Goal: Task Accomplishment & Management: Manage account settings

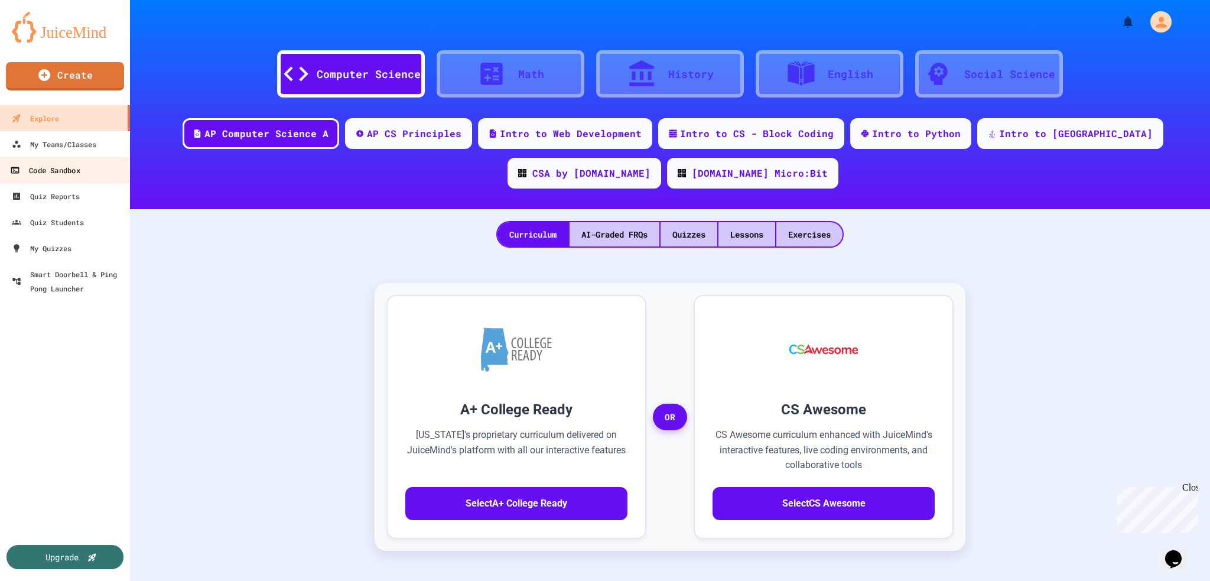
click at [53, 174] on div "Code Sandbox" at bounding box center [45, 170] width 70 height 15
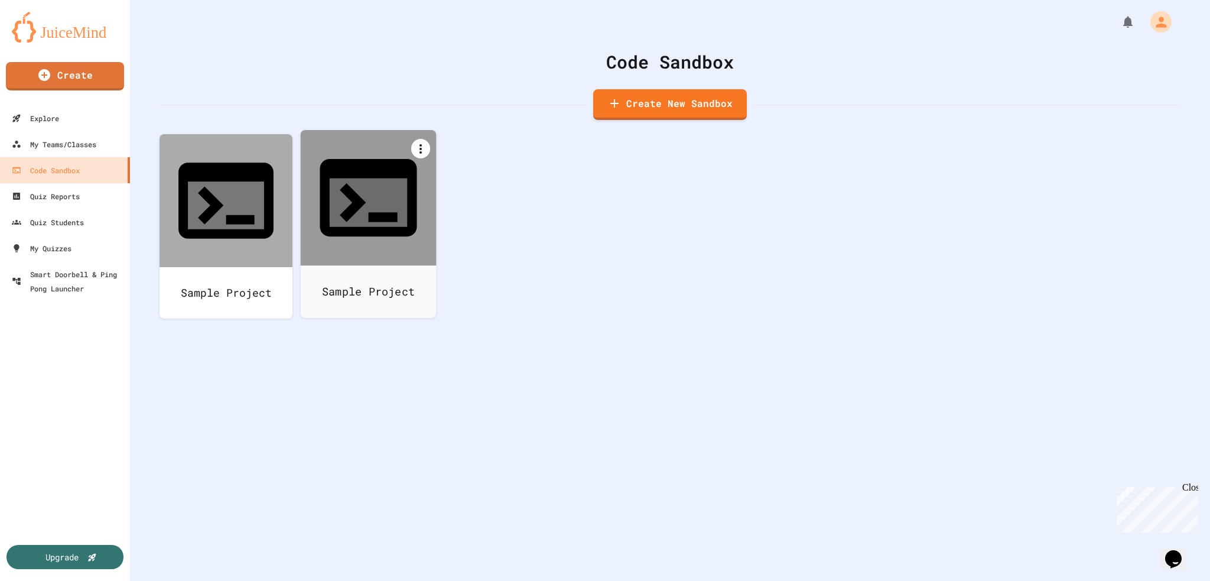
click at [420, 143] on icon at bounding box center [421, 149] width 14 height 14
click at [435, 320] on li "Rename" at bounding box center [374, 339] width 121 height 38
type input "*"
type input "******"
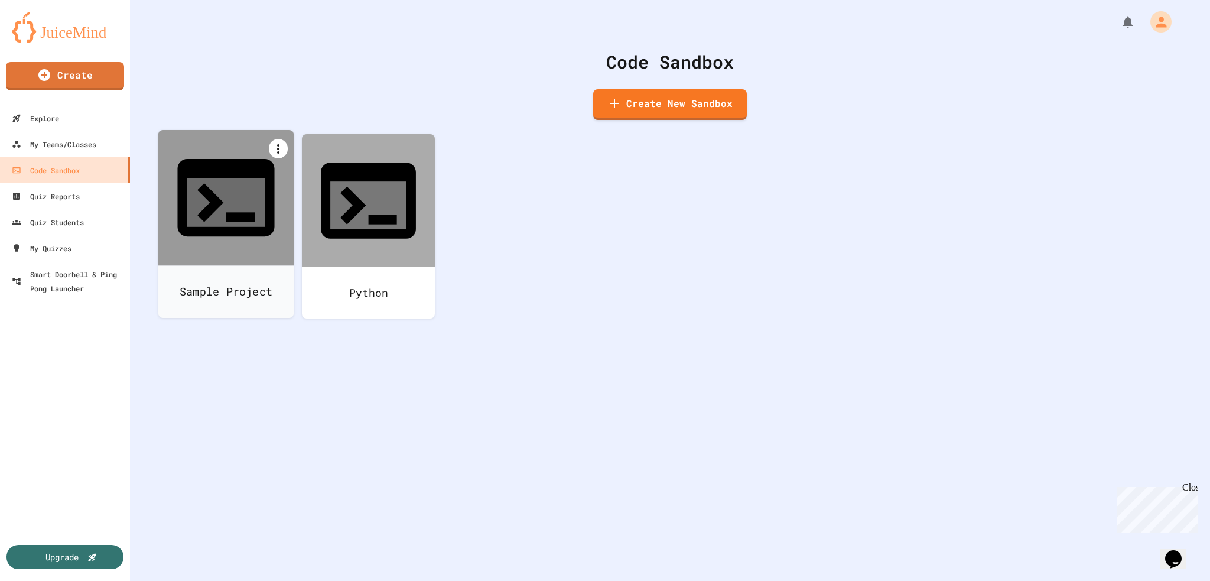
drag, startPoint x: 214, startPoint y: 236, endPoint x: 274, endPoint y: 152, distance: 102.9
click at [274, 152] on icon at bounding box center [278, 149] width 14 height 14
click at [239, 323] on icon at bounding box center [232, 330] width 14 height 14
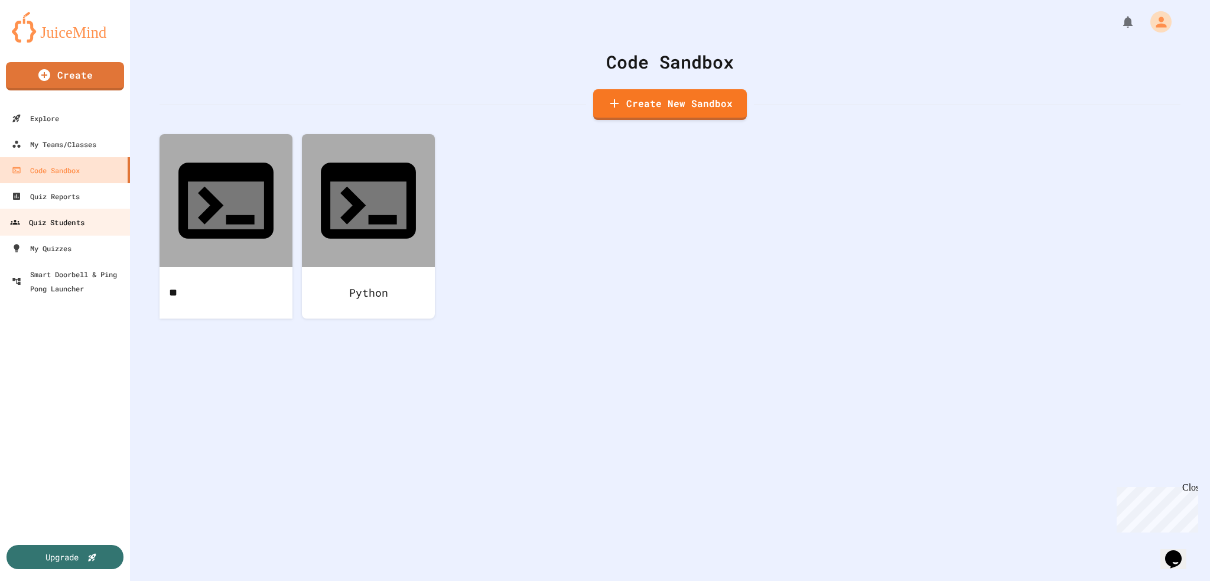
type input "*"
type input "****"
click at [299, 254] on div "HTML Python" at bounding box center [669, 235] width 1021 height 203
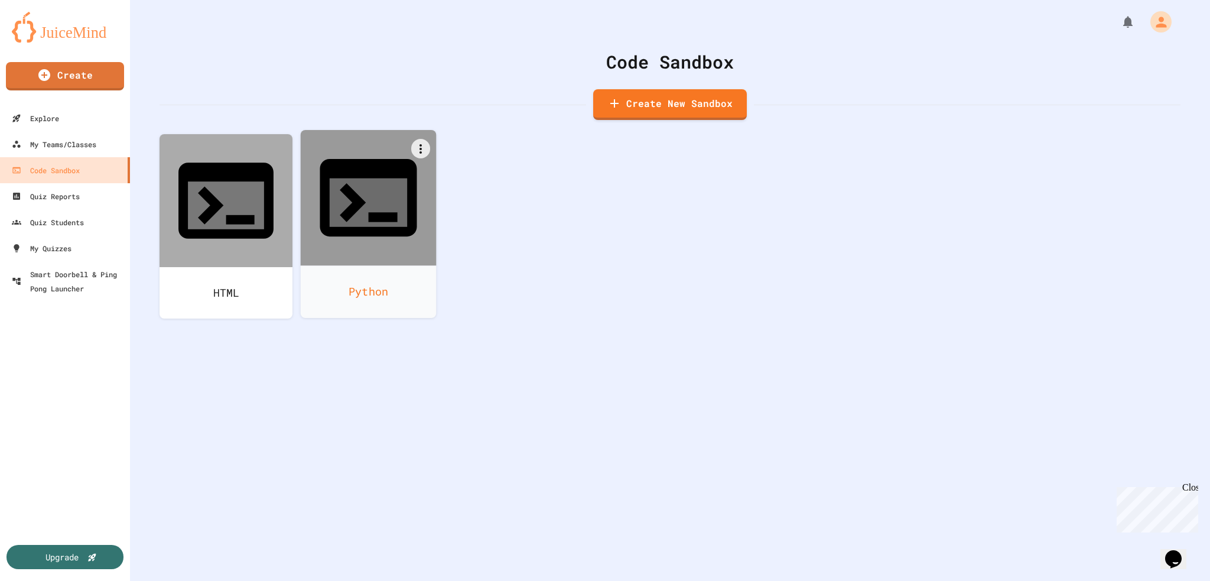
click at [349, 265] on div "Python" at bounding box center [369, 291] width 136 height 53
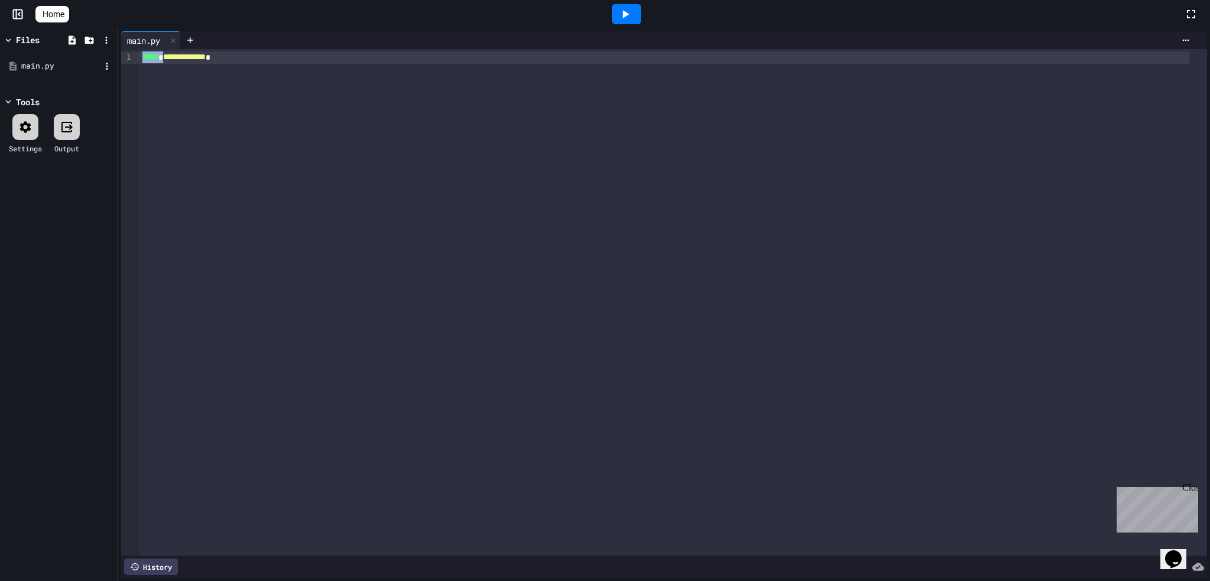
drag, startPoint x: 284, startPoint y: 55, endPoint x: 37, endPoint y: 56, distance: 247.5
click at [44, 56] on div "**********" at bounding box center [605, 304] width 1210 height 552
click at [291, 217] on div at bounding box center [673, 302] width 1068 height 506
click at [222, 117] on div at bounding box center [673, 302] width 1068 height 506
click at [165, 84] on div at bounding box center [673, 302] width 1068 height 506
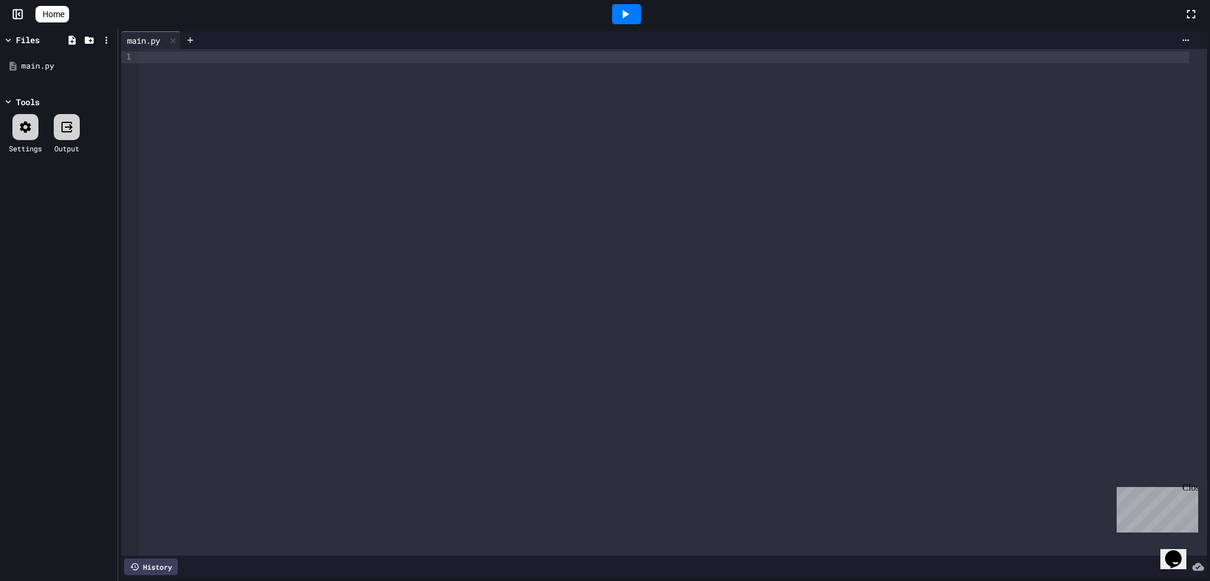
click at [149, 65] on div at bounding box center [673, 302] width 1068 height 506
click at [341, 114] on div at bounding box center [673, 302] width 1068 height 506
click at [346, 144] on div at bounding box center [673, 302] width 1068 height 506
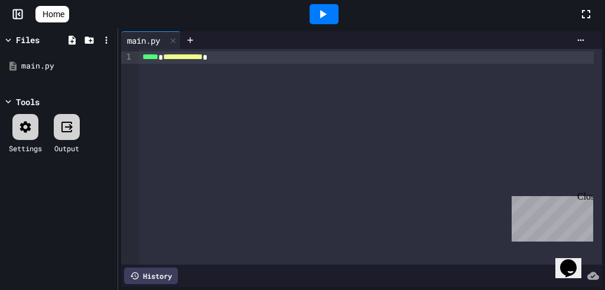
click at [268, 82] on div "**********" at bounding box center [370, 157] width 463 height 216
click at [327, 14] on icon at bounding box center [323, 14] width 6 height 8
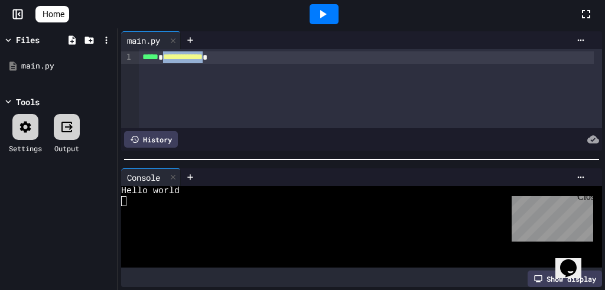
drag, startPoint x: 230, startPoint y: 57, endPoint x: 171, endPoint y: 61, distance: 58.7
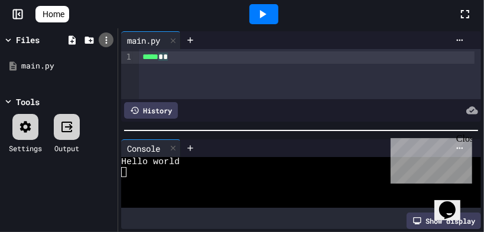
click at [109, 38] on icon at bounding box center [106, 40] width 11 height 11
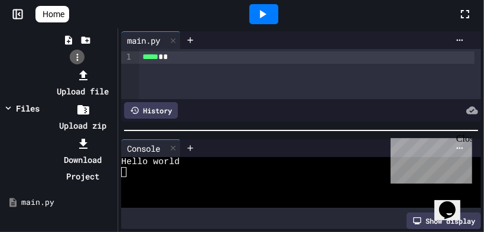
click at [109, 67] on div at bounding box center [77, 67] width 75 height 0
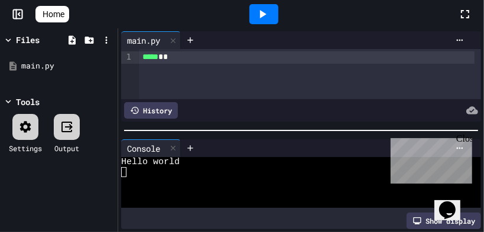
click at [467, 141] on div "Close" at bounding box center [462, 140] width 15 height 15
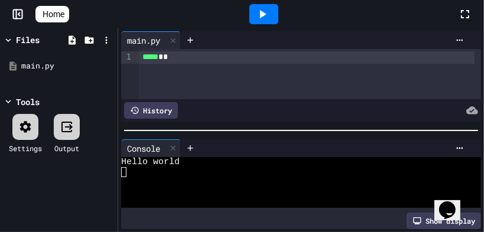
click at [168, 59] on span "*" at bounding box center [165, 57] width 5 height 8
click at [259, 15] on div at bounding box center [263, 14] width 29 height 20
click at [168, 59] on span "*" at bounding box center [165, 57] width 5 height 8
click at [269, 12] on icon at bounding box center [262, 14] width 14 height 14
click at [187, 57] on span "***" at bounding box center [181, 57] width 9 height 8
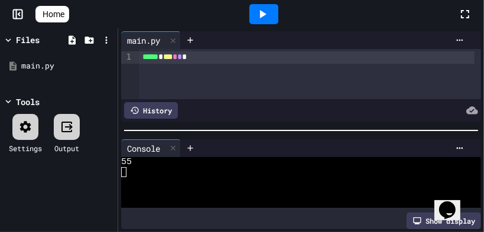
click at [269, 14] on icon at bounding box center [262, 14] width 14 height 14
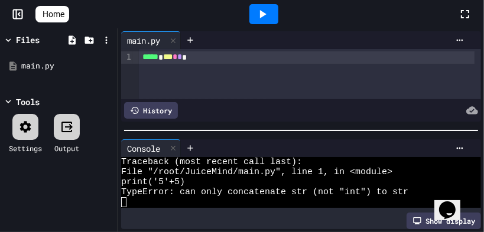
click at [182, 58] on span "*" at bounding box center [179, 57] width 5 height 8
click at [263, 17] on icon at bounding box center [262, 14] width 14 height 14
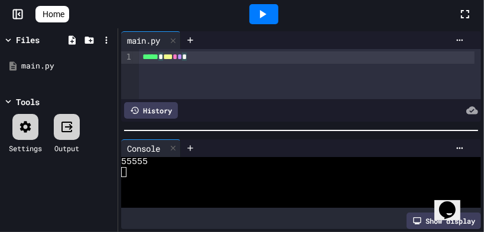
click at [182, 61] on span "*" at bounding box center [179, 57] width 5 height 8
click at [278, 15] on div at bounding box center [263, 14] width 29 height 20
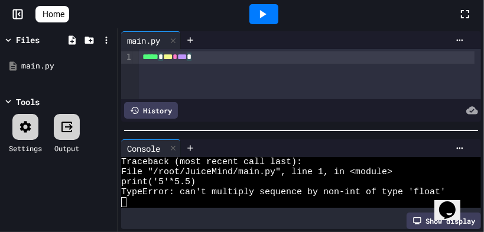
click at [216, 58] on div "***** * *** * *** *" at bounding box center [306, 57] width 335 height 12
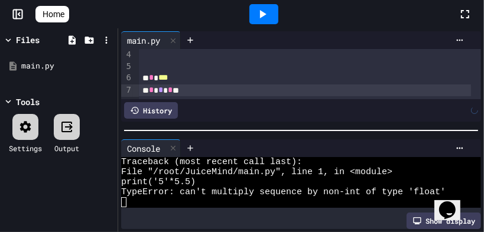
scroll to position [54, 0]
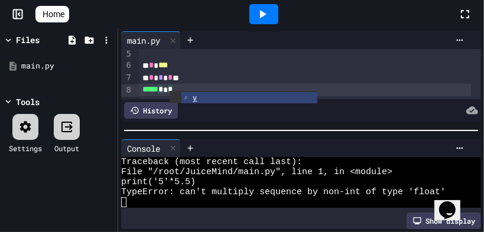
click at [265, 79] on div "* * * * *" at bounding box center [304, 78] width 331 height 12
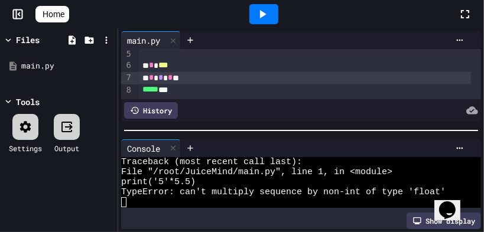
click at [278, 18] on div at bounding box center [263, 14] width 29 height 20
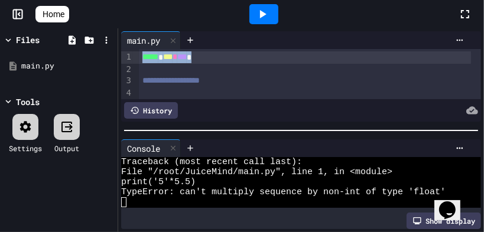
drag, startPoint x: 211, startPoint y: 57, endPoint x: 136, endPoint y: 58, distance: 75.0
click at [136, 58] on div "**********" at bounding box center [301, 74] width 360 height 50
click at [265, 15] on icon at bounding box center [262, 14] width 14 height 14
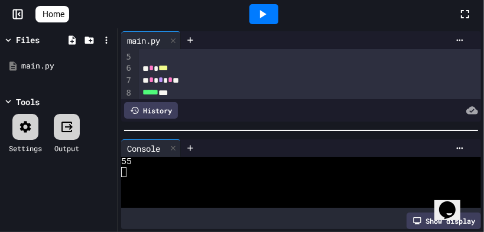
scroll to position [56, 0]
click at [90, 184] on div "Files main.py Tools Settings Output" at bounding box center [59, 130] width 118 height 204
click at [174, 146] on icon at bounding box center [173, 148] width 8 height 8
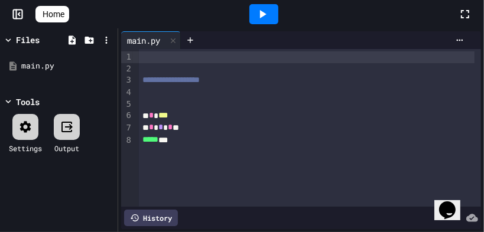
scroll to position [0, 0]
click at [163, 128] on span "*" at bounding box center [160, 127] width 5 height 8
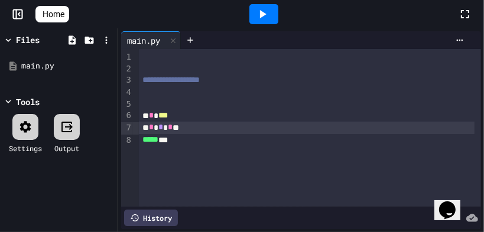
click at [168, 115] on span "***" at bounding box center [162, 115] width 9 height 8
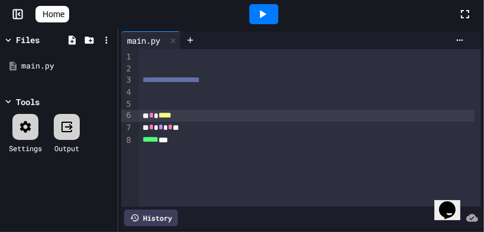
click at [262, 9] on icon at bounding box center [262, 14] width 14 height 14
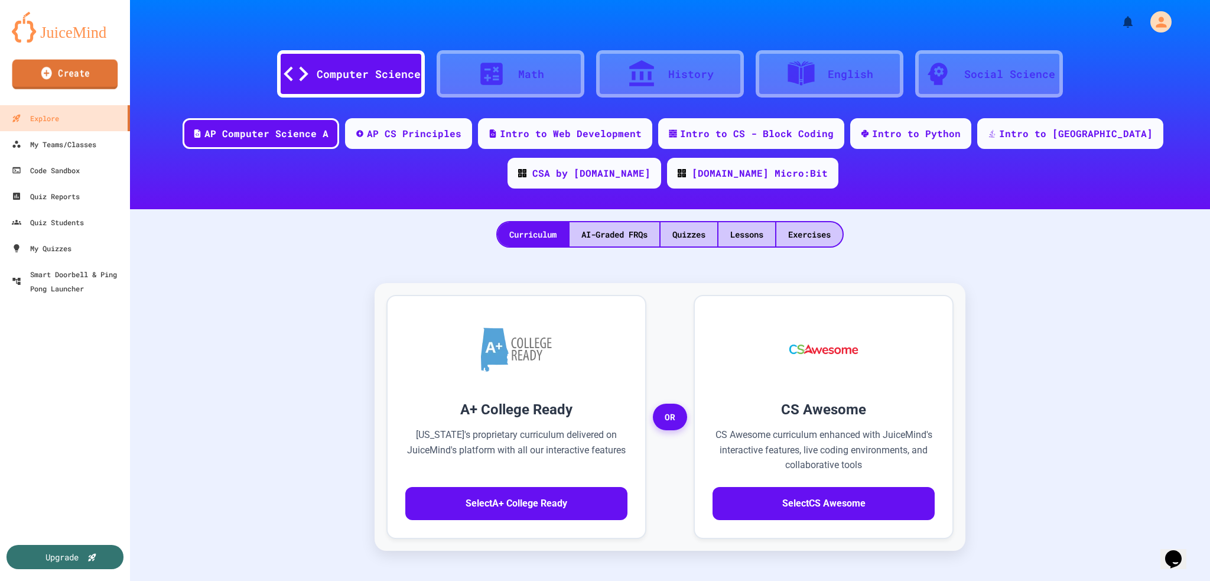
click at [87, 89] on link "Create" at bounding box center [65, 75] width 106 height 30
select select "**********"
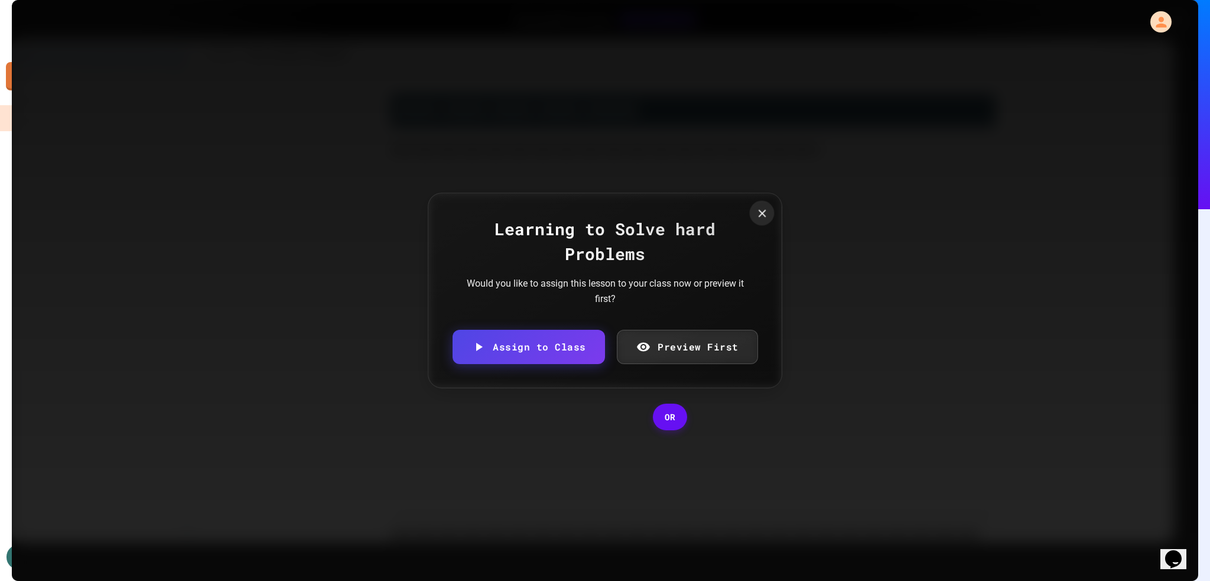
click at [483, 207] on icon at bounding box center [762, 213] width 13 height 13
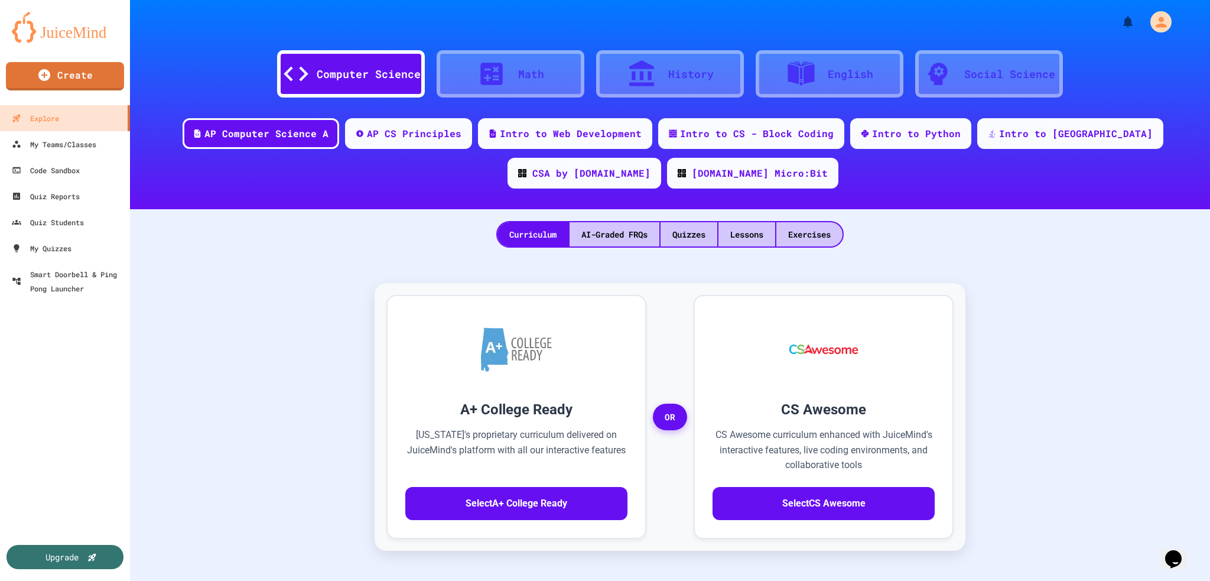
click at [102, 232] on div "Upgrade" at bounding box center [65, 556] width 123 height 25
click at [483, 229] on div "Quizzes" at bounding box center [688, 234] width 57 height 24
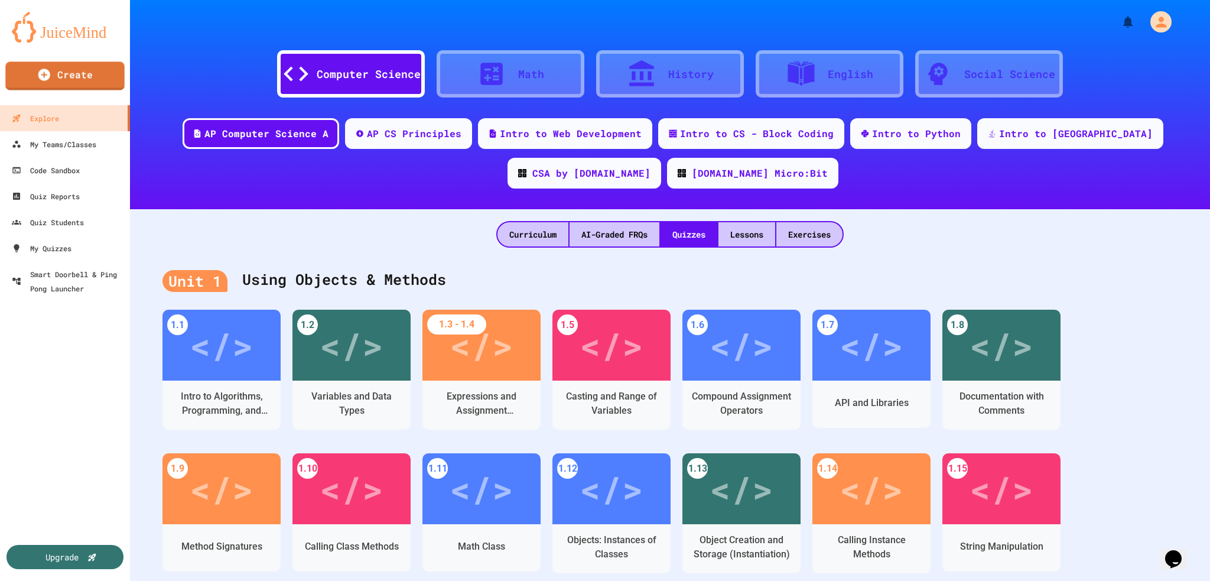
click at [102, 77] on link "Create" at bounding box center [64, 75] width 119 height 28
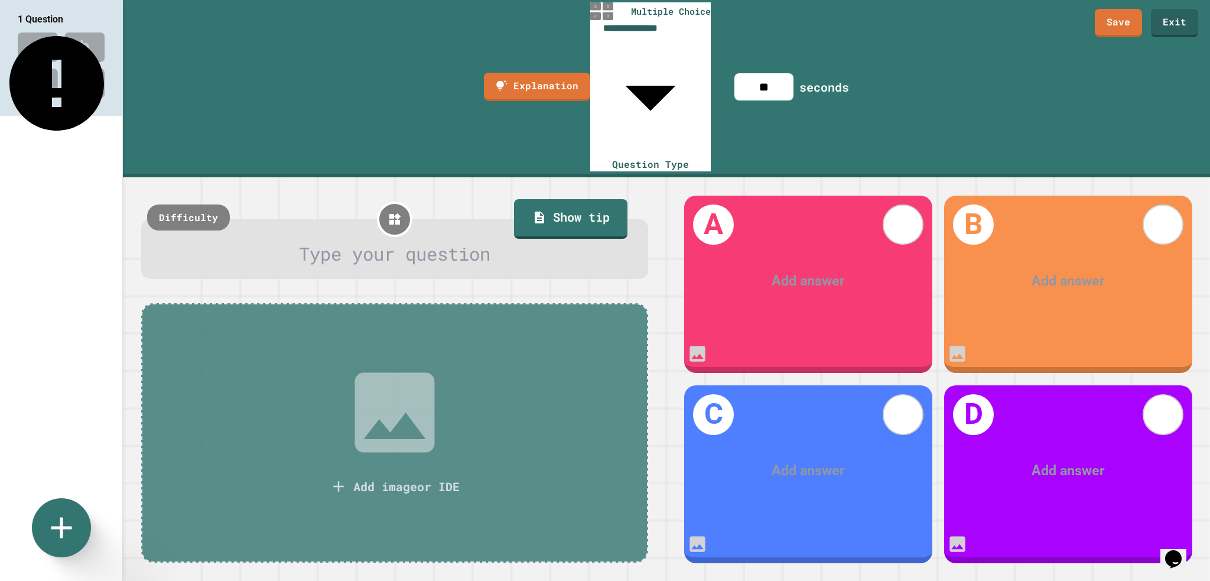
click at [483, 232] on div "Add image or IDE" at bounding box center [394, 432] width 507 height 259
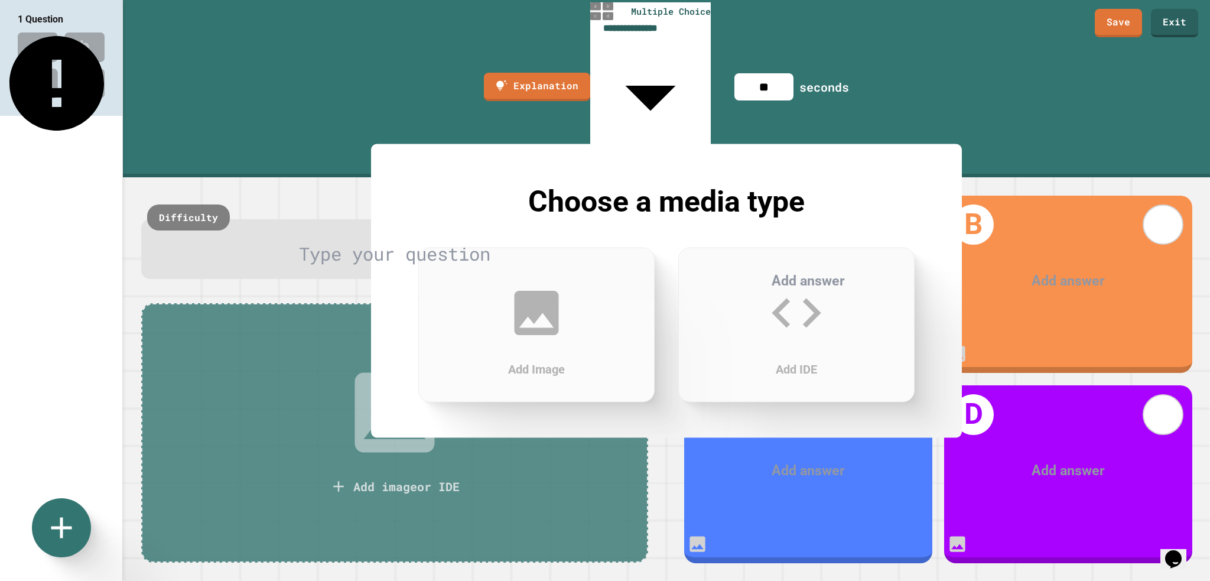
click at [483, 232] on icon at bounding box center [796, 312] width 59 height 59
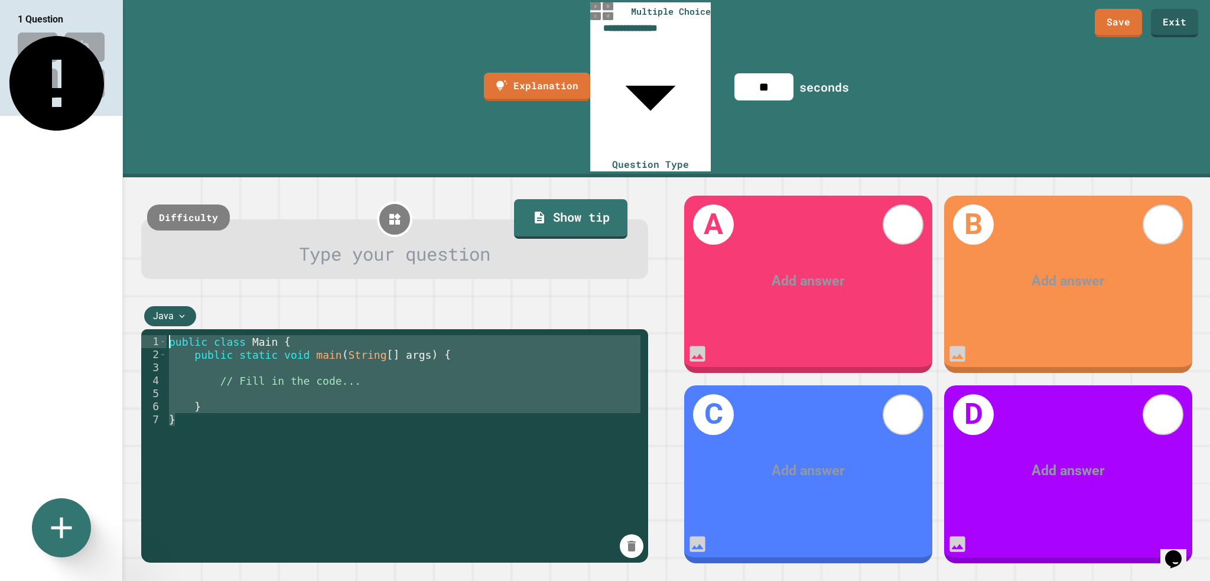
drag, startPoint x: 258, startPoint y: 297, endPoint x: 132, endPoint y: 191, distance: 163.9
click at [132, 191] on div "Type your question Show tip Difficulty Java 1 2 3 4 5 6 7 public class Main { p…" at bounding box center [394, 378] width 543 height 403
click at [177, 232] on icon at bounding box center [182, 316] width 11 height 11
click at [184, 212] on div "Python" at bounding box center [170, 208] width 52 height 25
click at [220, 232] on div "public class Main { public static void main ( String [ ] args ) { // Fill in th…" at bounding box center [405, 504] width 476 height 338
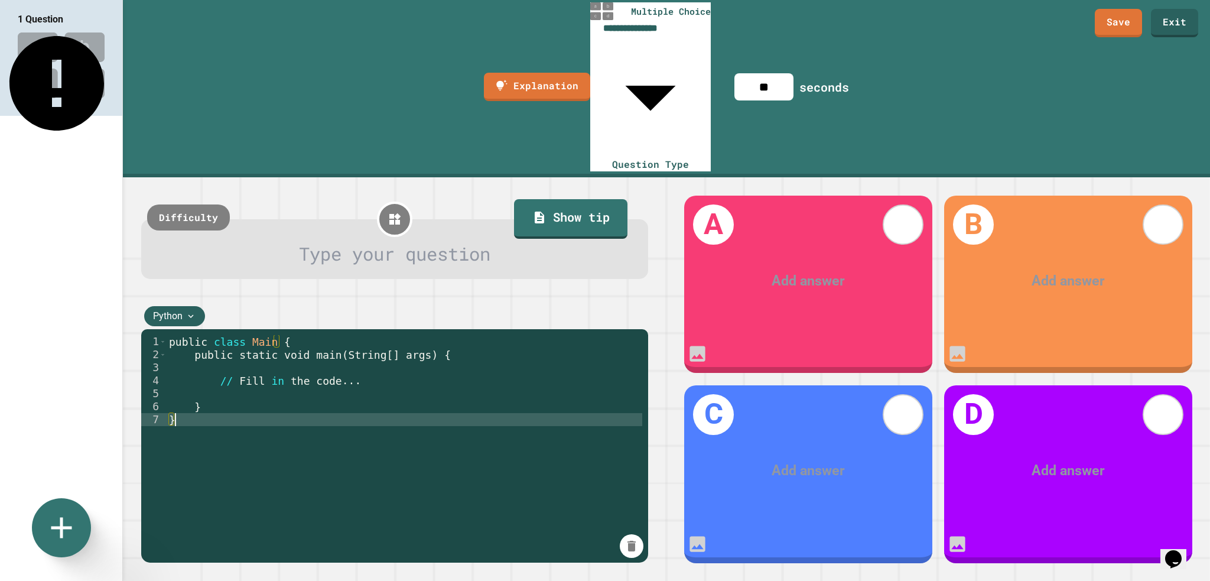
click at [220, 232] on div "public class Main { public static void main ( String [ ] args ) { // Fill in th…" at bounding box center [405, 517] width 476 height 364
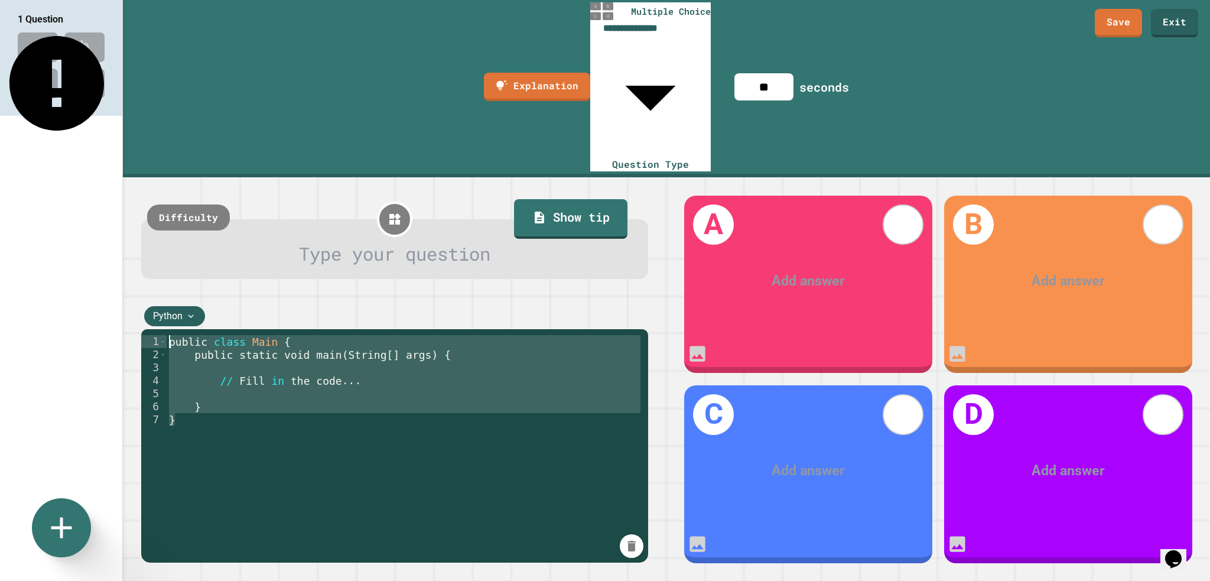
drag, startPoint x: 220, startPoint y: 291, endPoint x: 154, endPoint y: 203, distance: 110.1
click at [154, 232] on div "1 2 3 4 5 6 7 public class Main { public static void main ( String [ ] args ) {…" at bounding box center [394, 445] width 507 height 233
type textarea "**********"
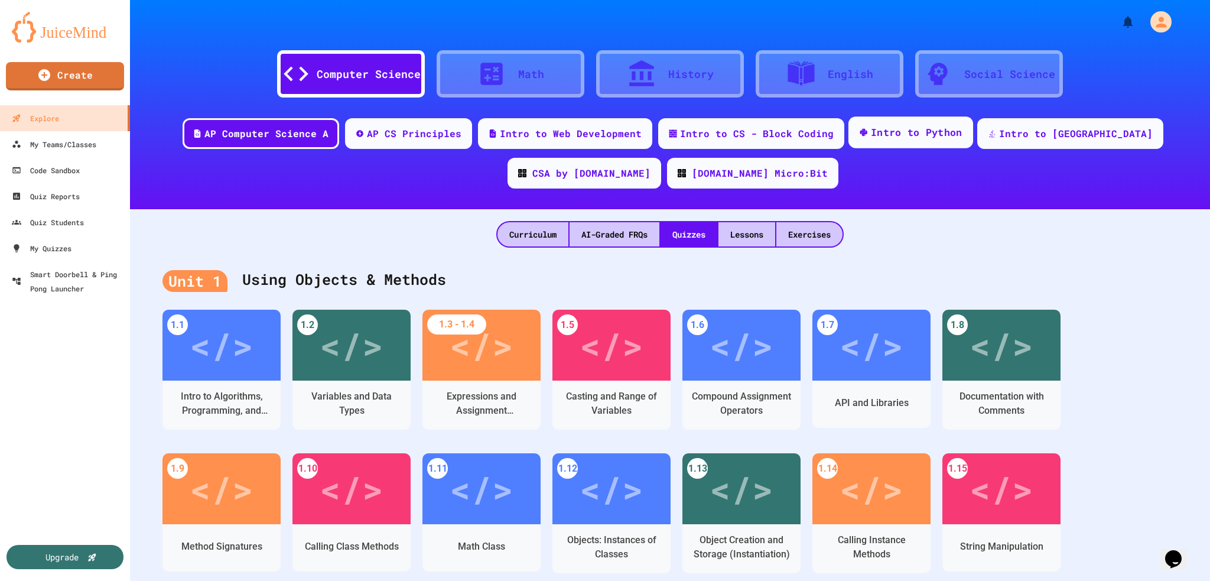
click at [483, 134] on div "Intro to Python" at bounding box center [917, 132] width 92 height 15
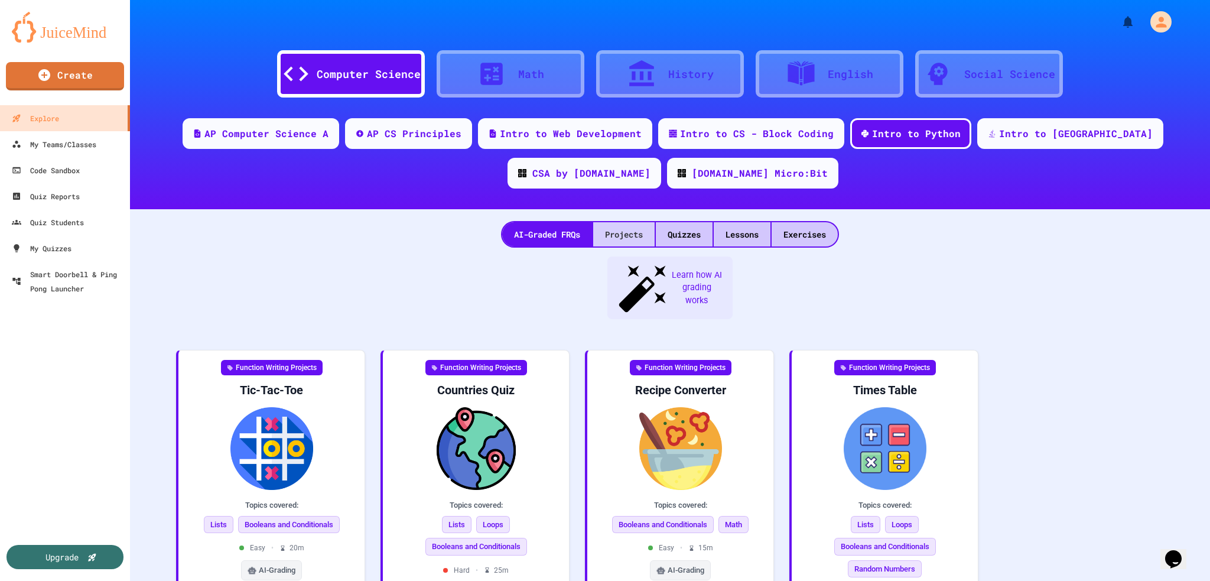
click at [483, 232] on div "Projects" at bounding box center [623, 234] width 61 height 24
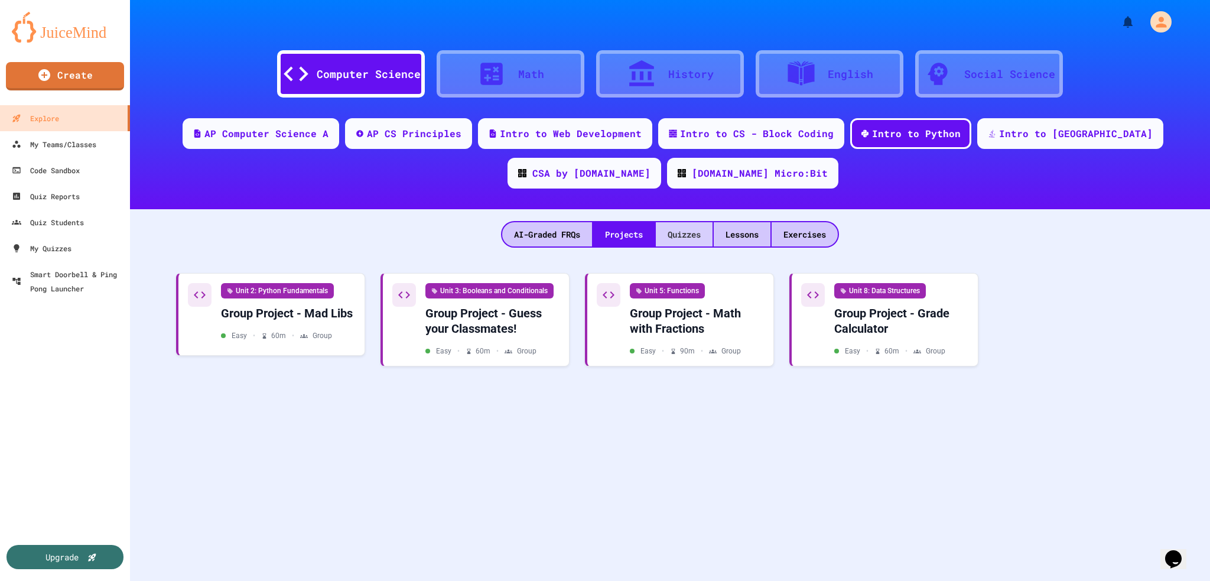
click at [483, 232] on div "Quizzes" at bounding box center [684, 234] width 57 height 24
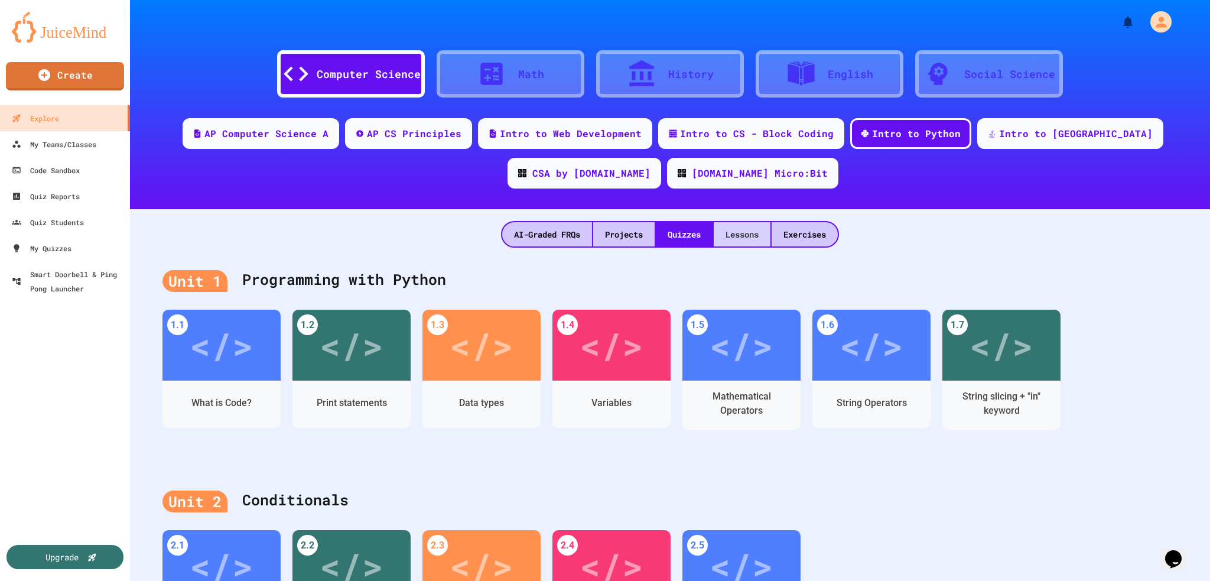
click at [483, 232] on div "Lessons" at bounding box center [742, 234] width 57 height 24
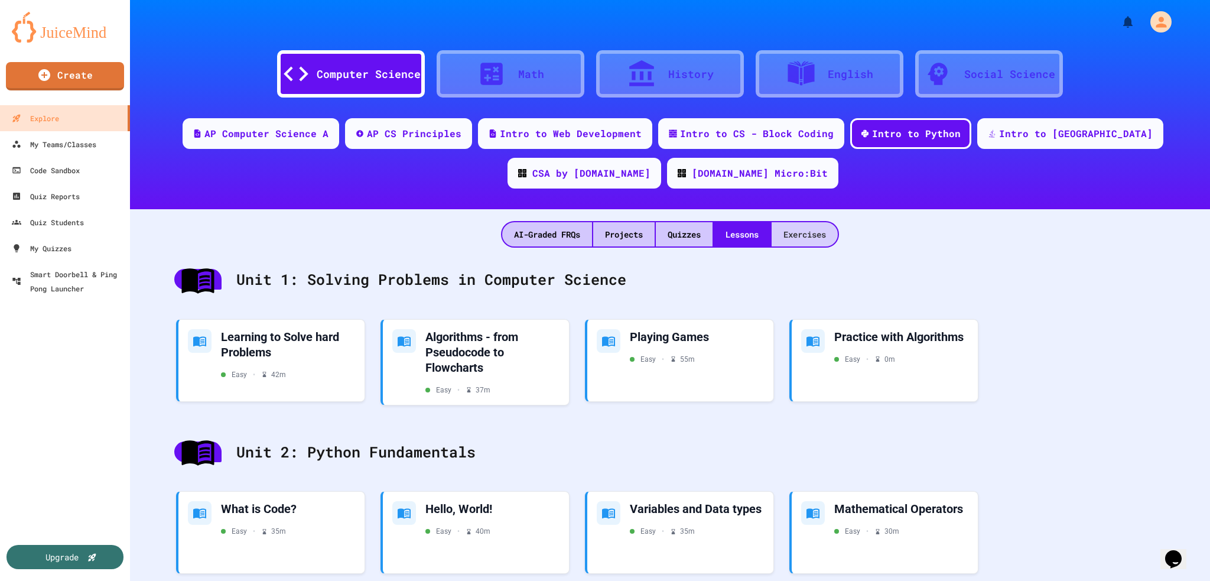
click at [483, 232] on div "Exercises" at bounding box center [804, 234] width 66 height 24
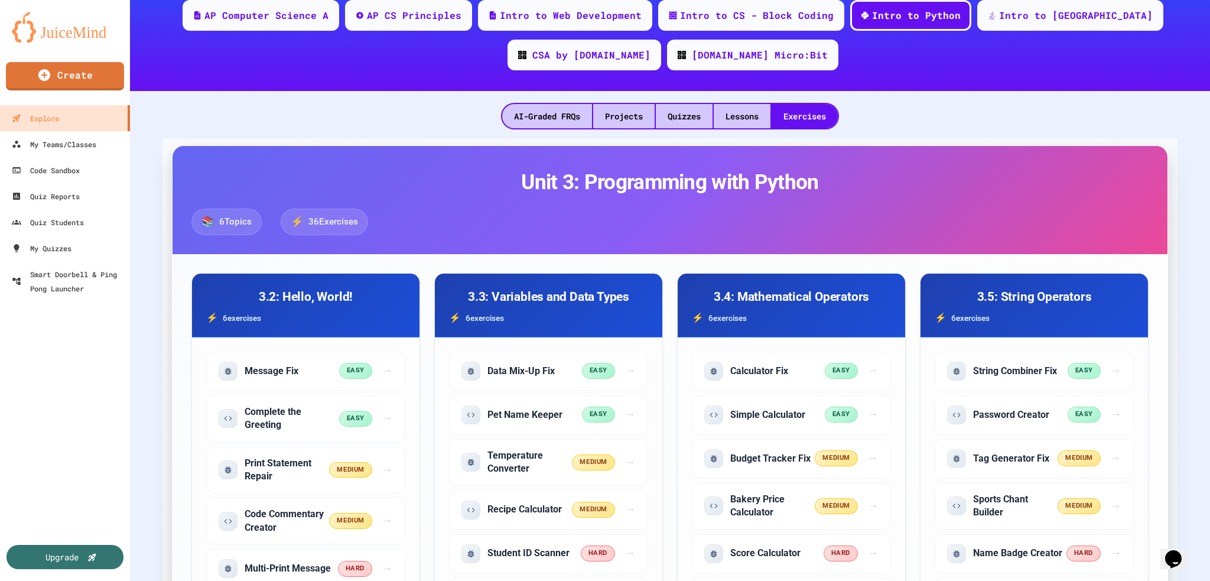
scroll to position [236, 0]
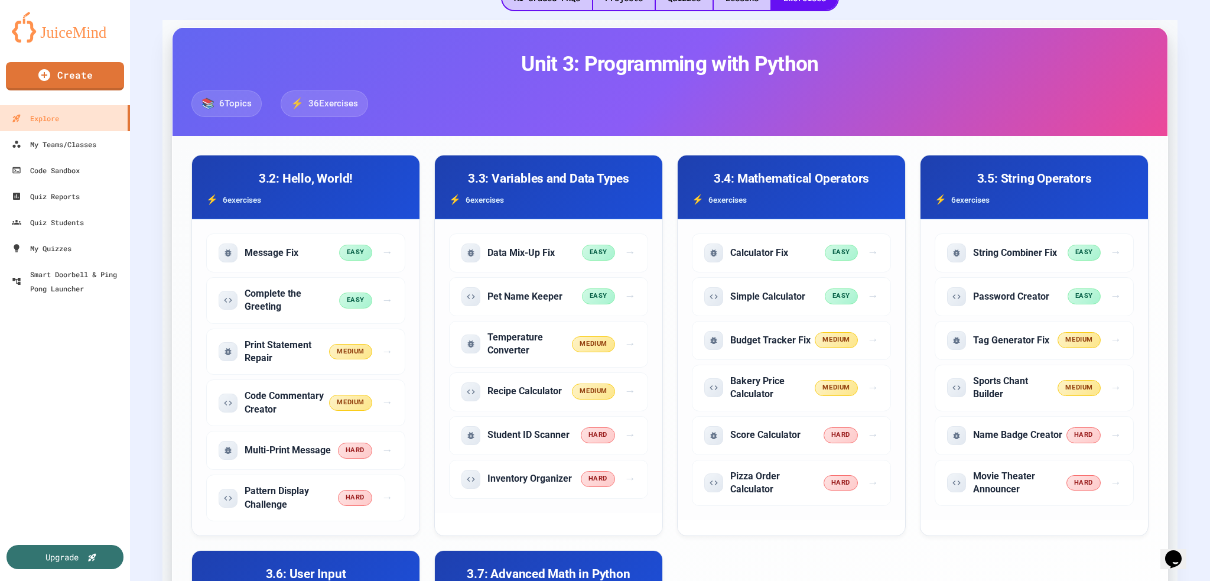
click at [250, 99] on span "6 Topics" at bounding box center [235, 104] width 32 height 14
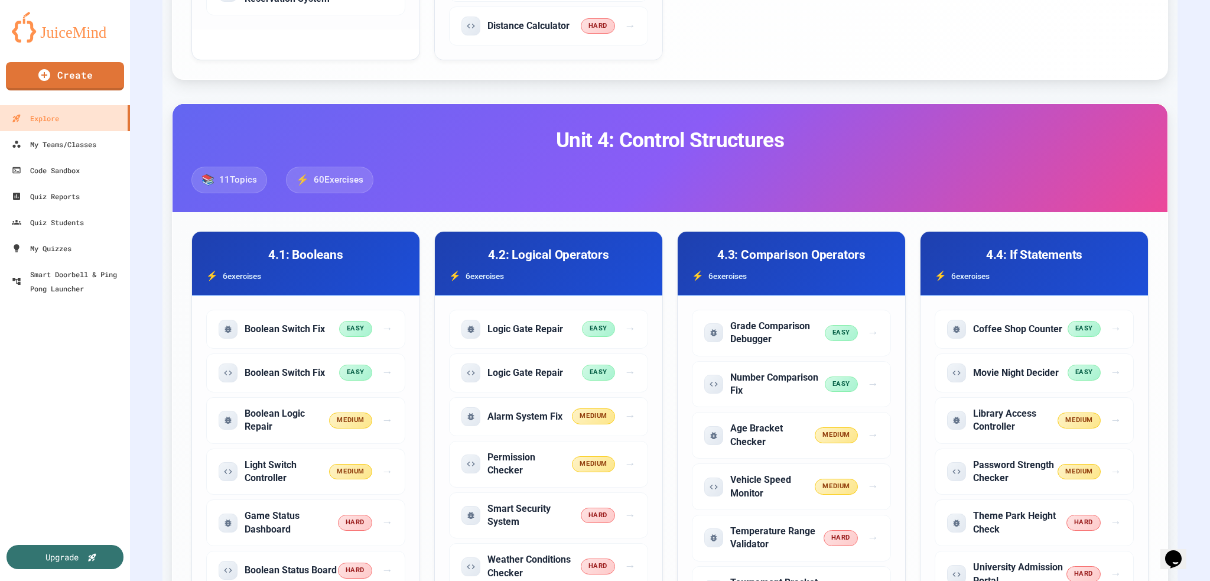
scroll to position [0, 0]
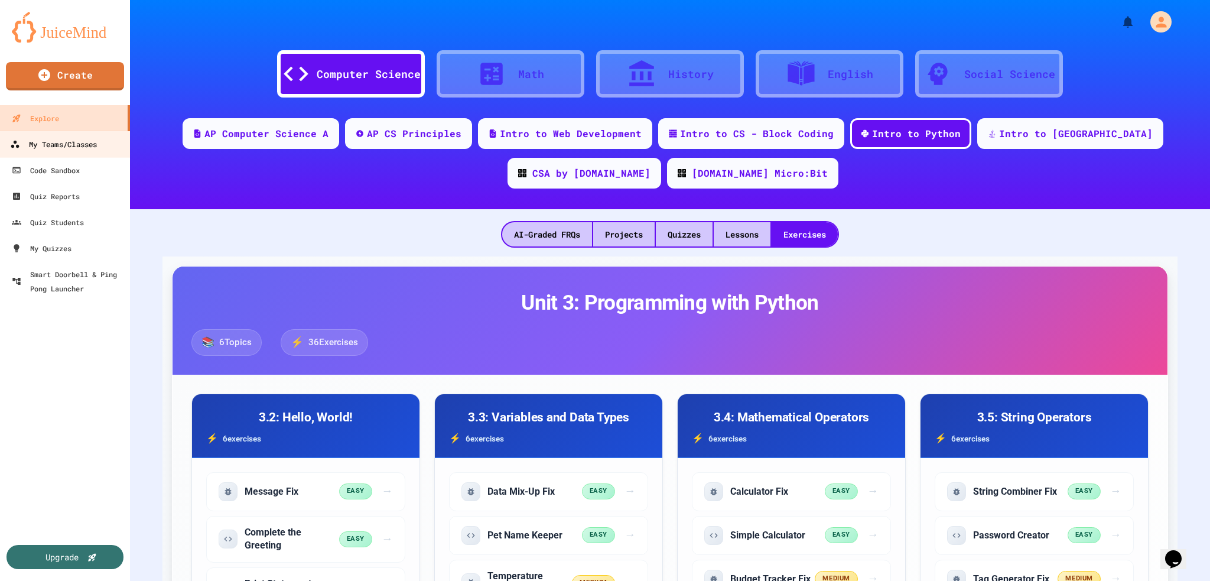
click at [93, 143] on div "My Teams/Classes" at bounding box center [53, 144] width 87 height 15
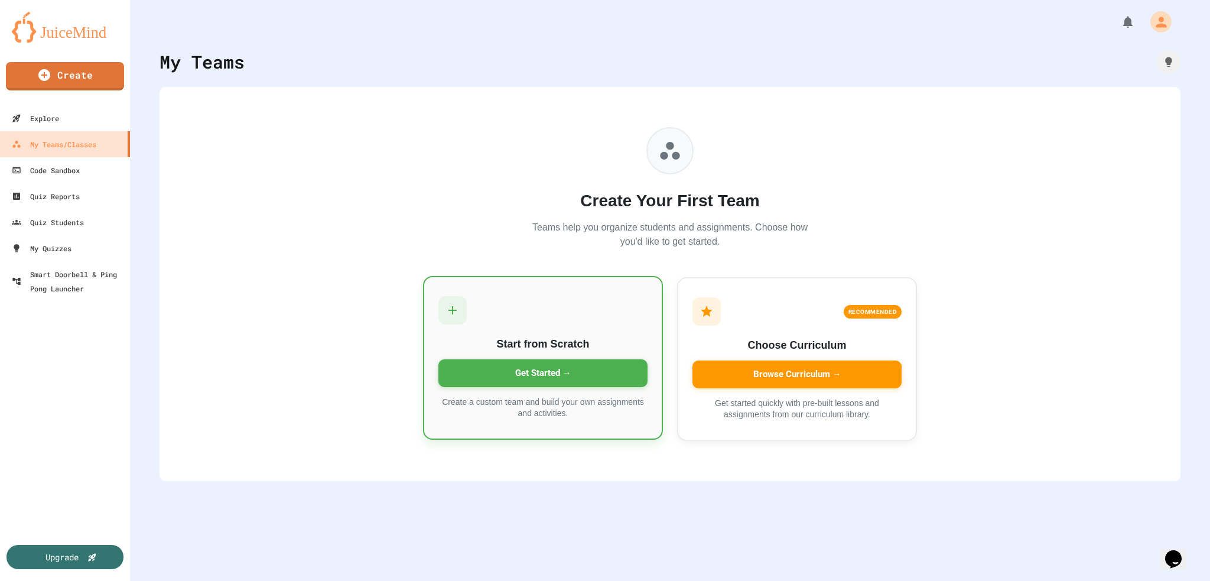
click at [483, 232] on div "Get Started →" at bounding box center [542, 373] width 209 height 28
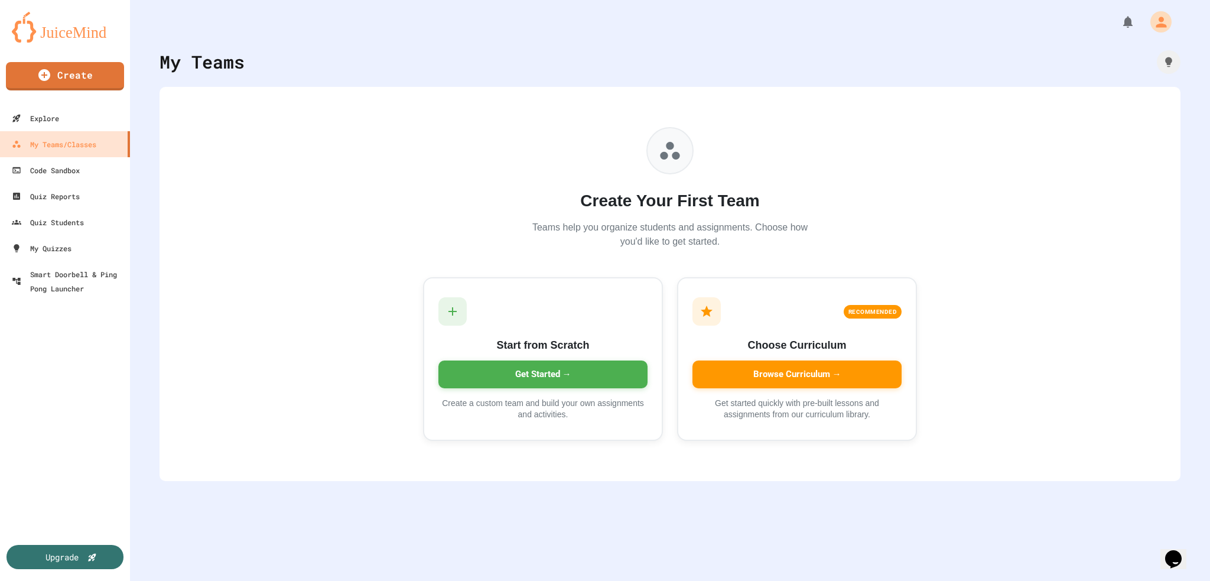
type input "****"
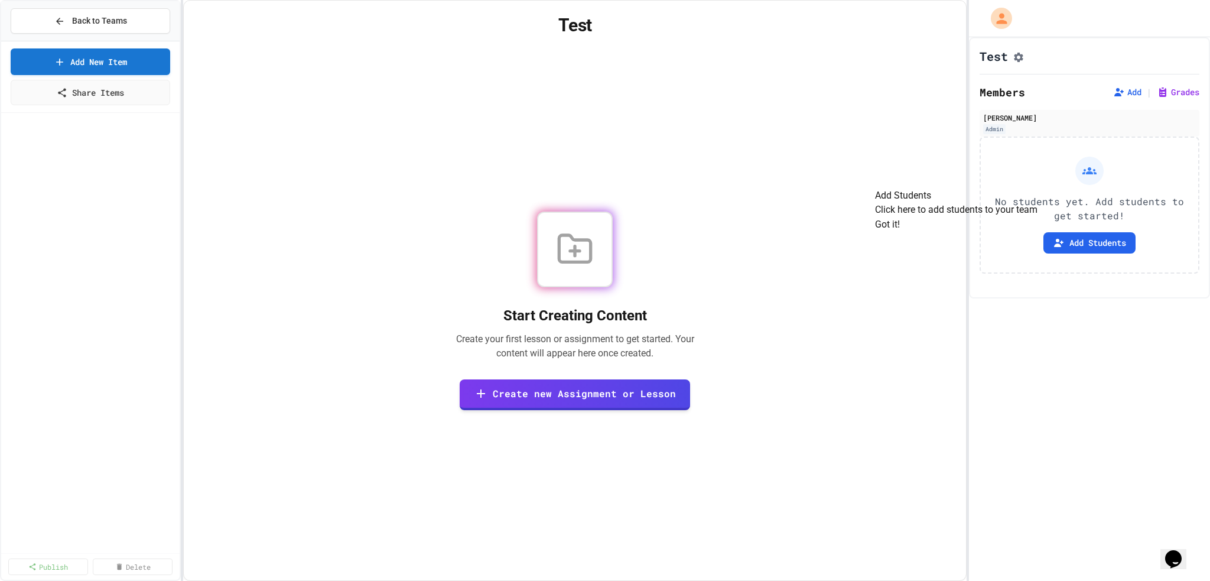
click at [483, 232] on button "Got it!" at bounding box center [887, 224] width 25 height 14
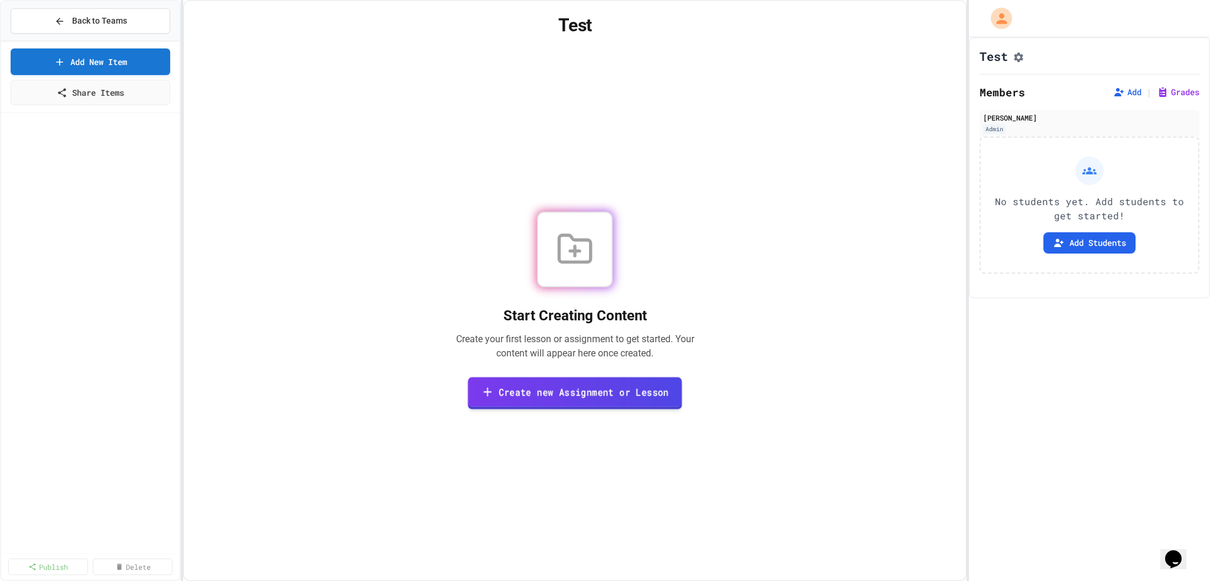
click at [483, 232] on link "Create new Assignment or Lesson" at bounding box center [575, 392] width 214 height 32
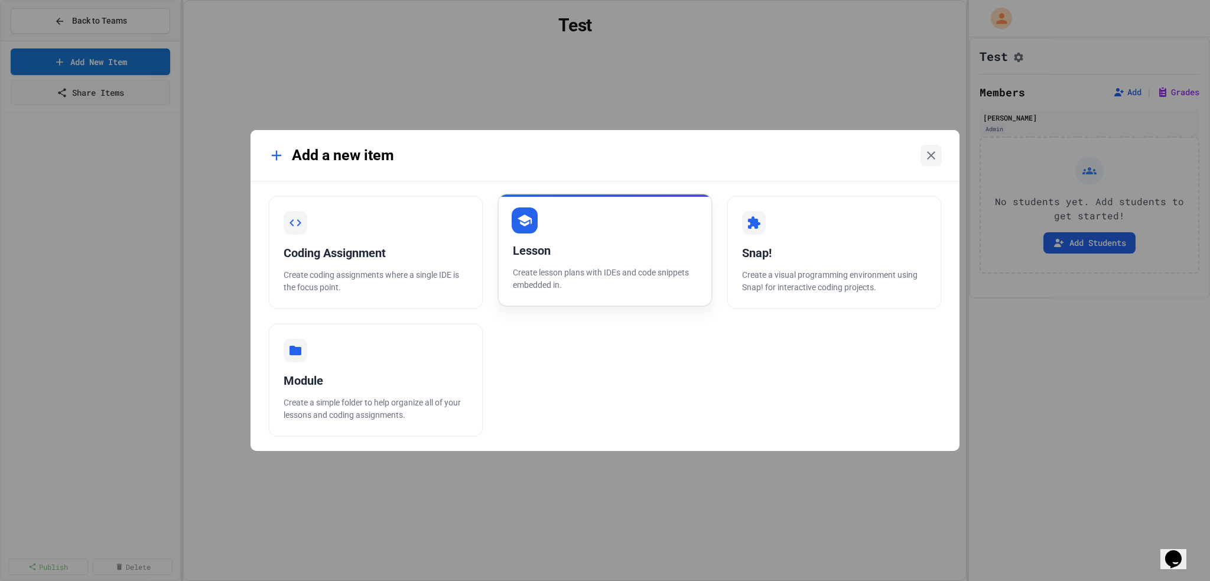
click at [483, 232] on div "Lesson" at bounding box center [605, 251] width 184 height 18
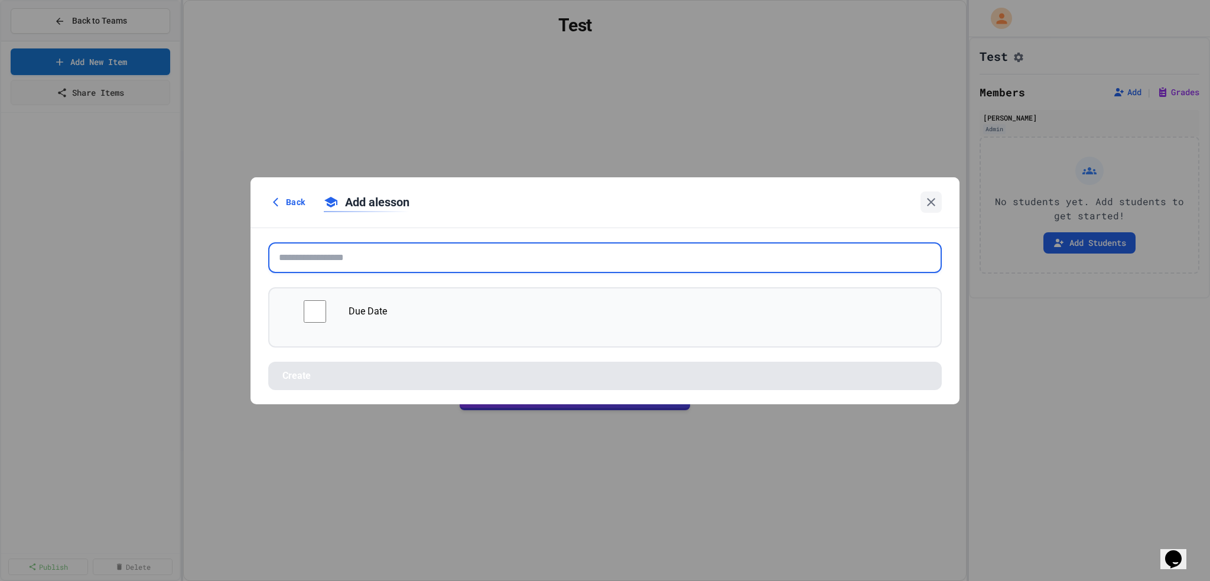
click at [483, 232] on input "text" at bounding box center [604, 257] width 673 height 31
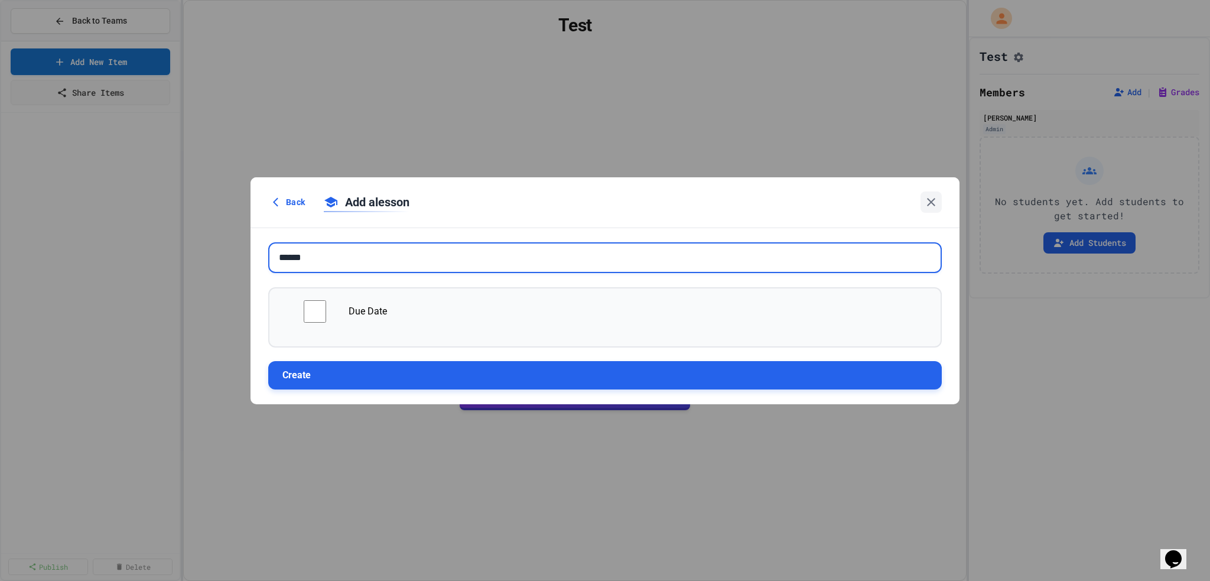
type input "******"
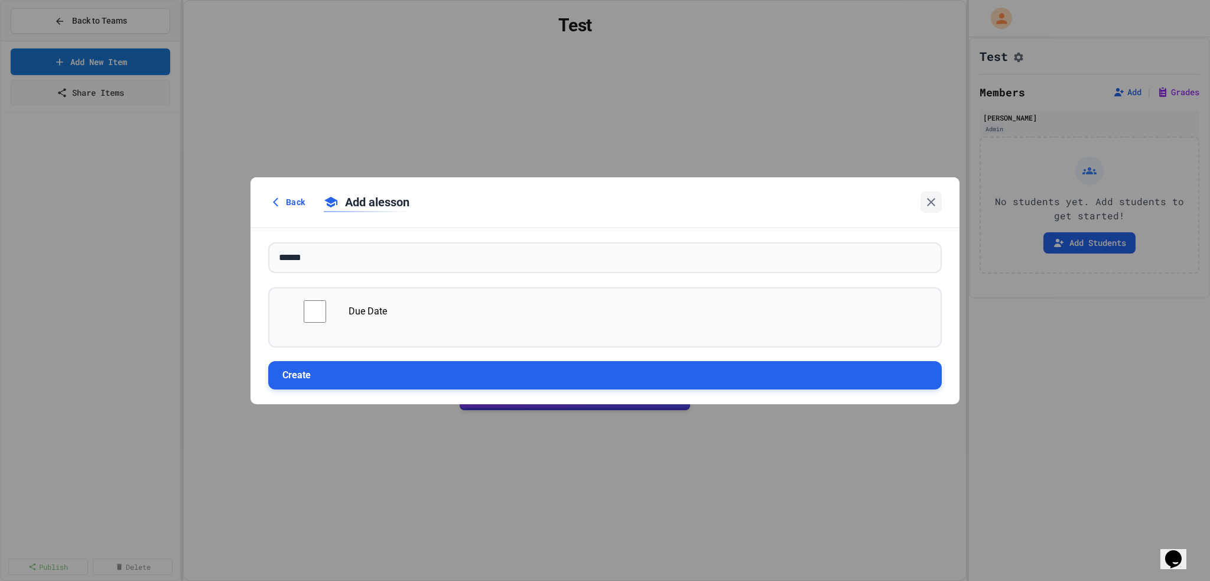
click at [483, 232] on button "Create" at bounding box center [604, 375] width 673 height 28
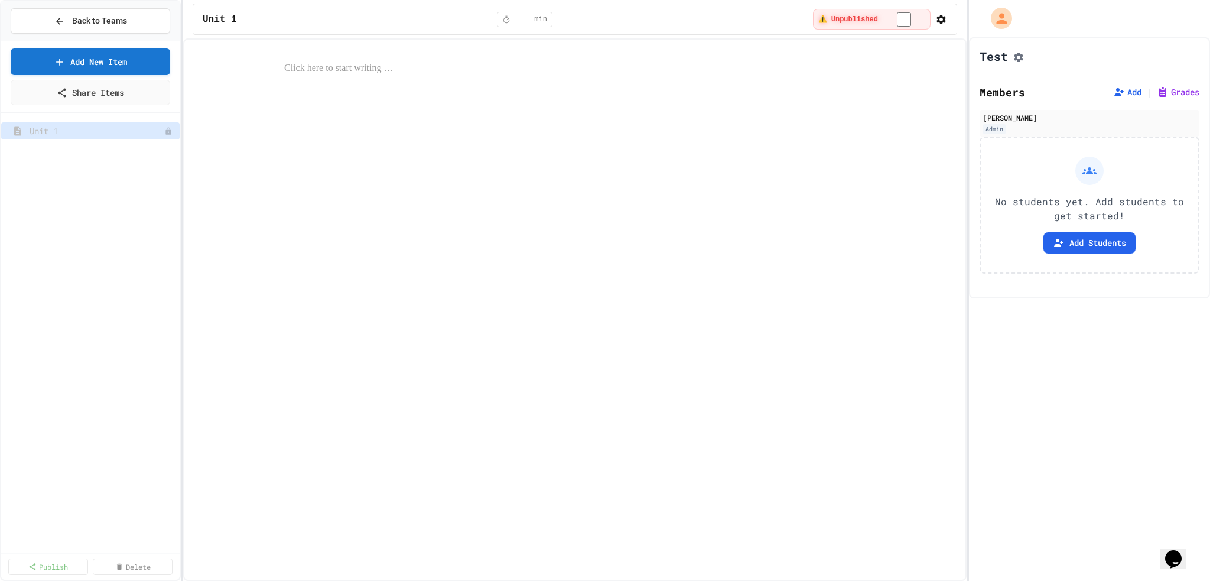
click at [358, 58] on div at bounding box center [575, 68] width 762 height 39
click at [353, 73] on p at bounding box center [586, 68] width 605 height 15
click at [264, 66] on icon at bounding box center [267, 70] width 11 height 12
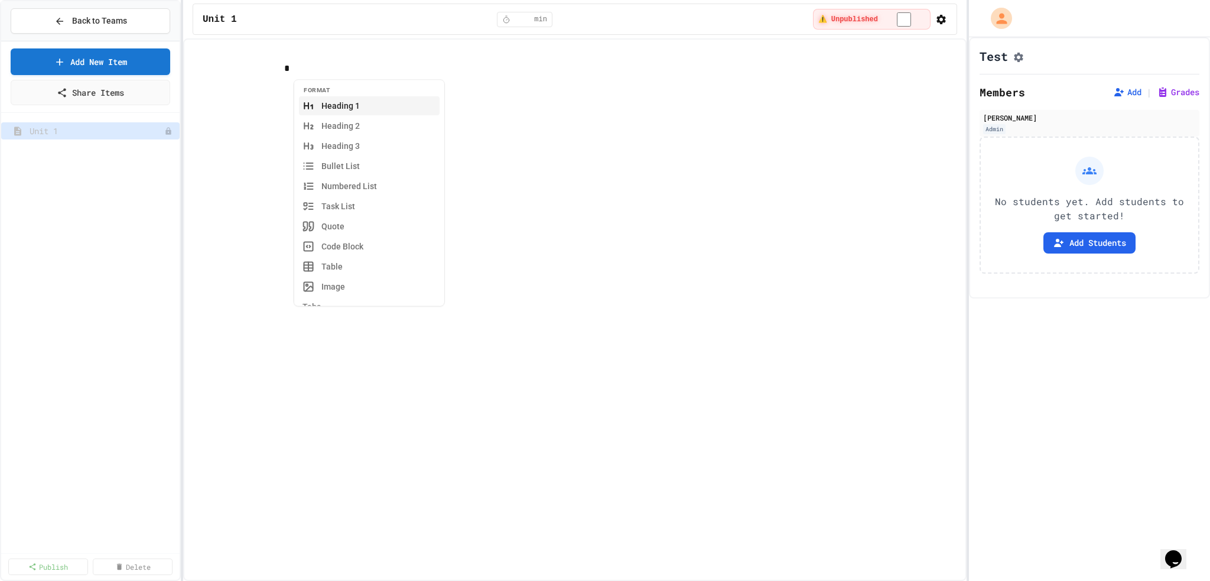
click at [483, 103] on div "*" at bounding box center [574, 309] width 783 height 542
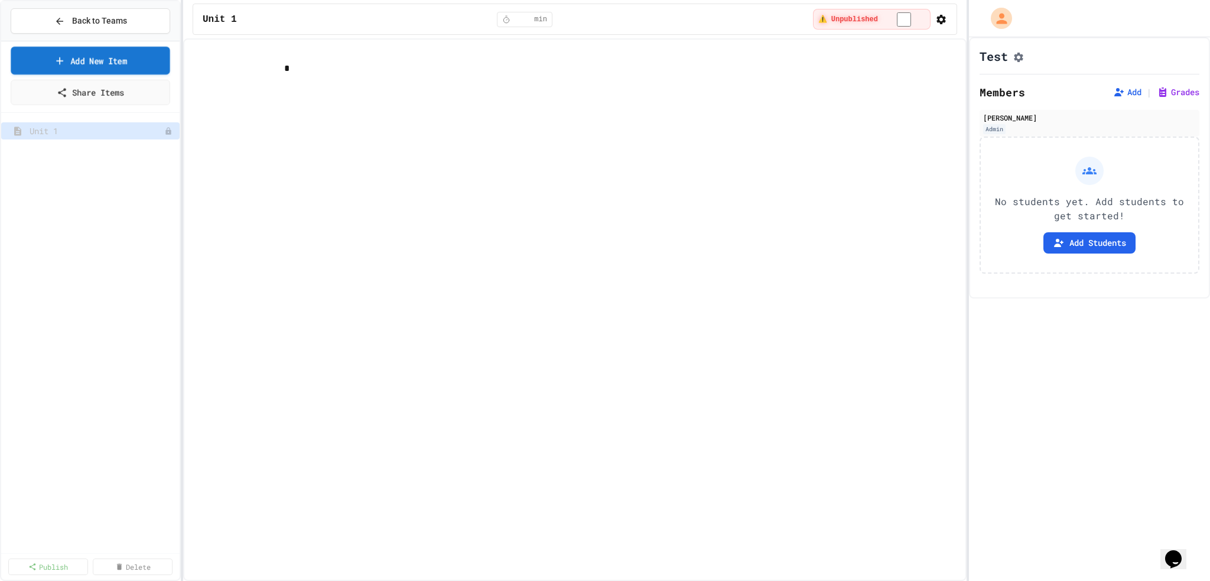
click at [132, 53] on link "Add New Item" at bounding box center [90, 61] width 159 height 28
select select "**********"
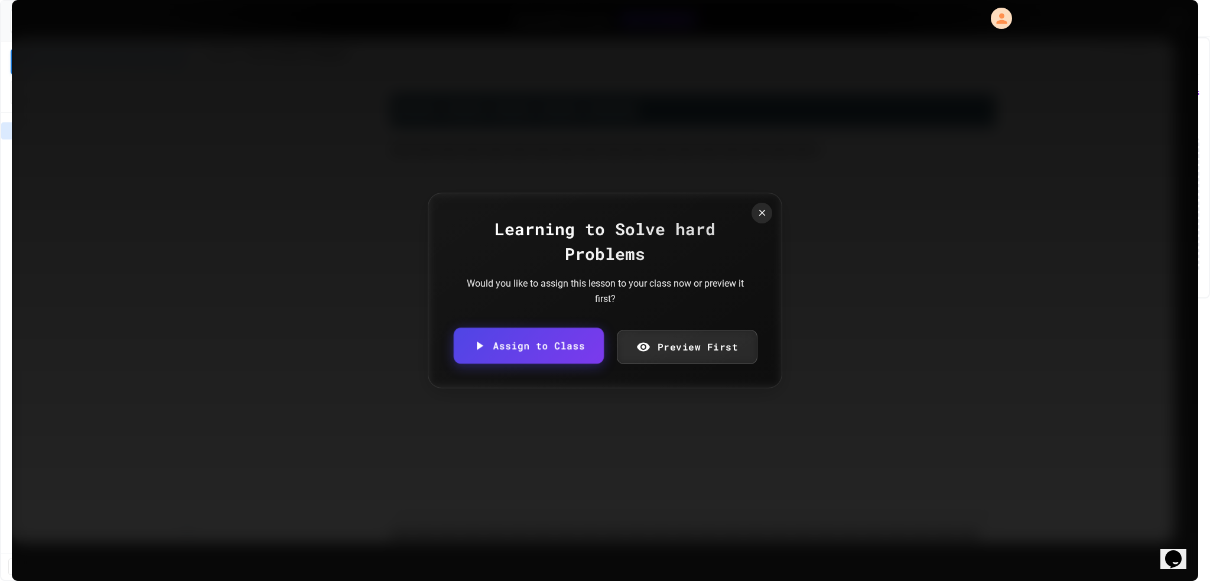
click at [483, 232] on link "Assign to Class" at bounding box center [529, 346] width 150 height 36
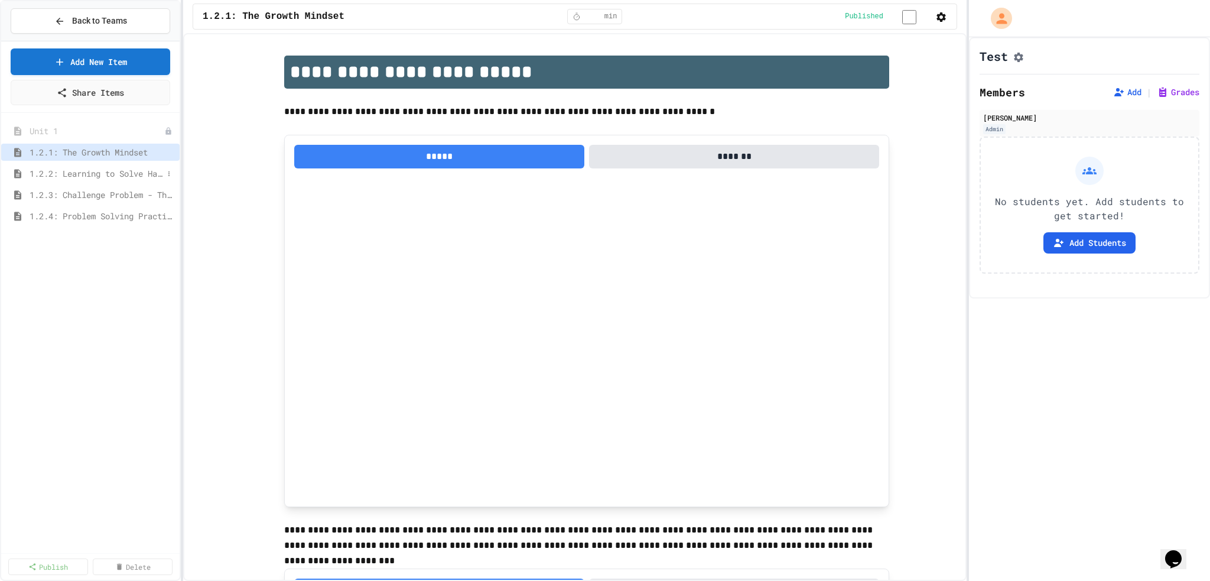
click at [90, 172] on span "1.2.2: Learning to Solve Hard Problems" at bounding box center [97, 173] width 134 height 12
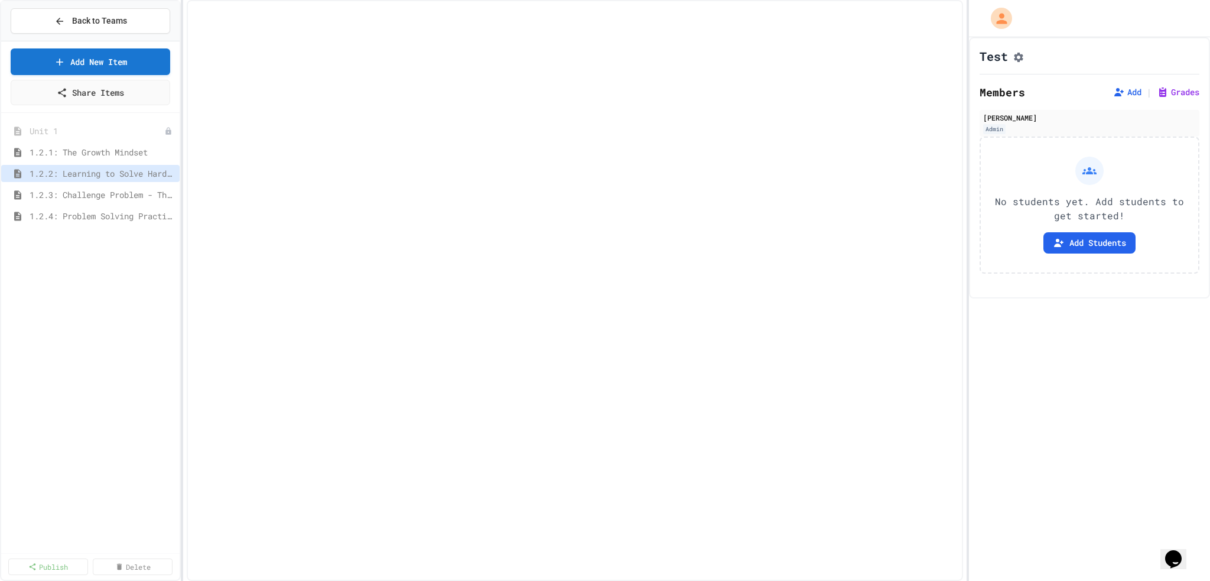
select select "***"
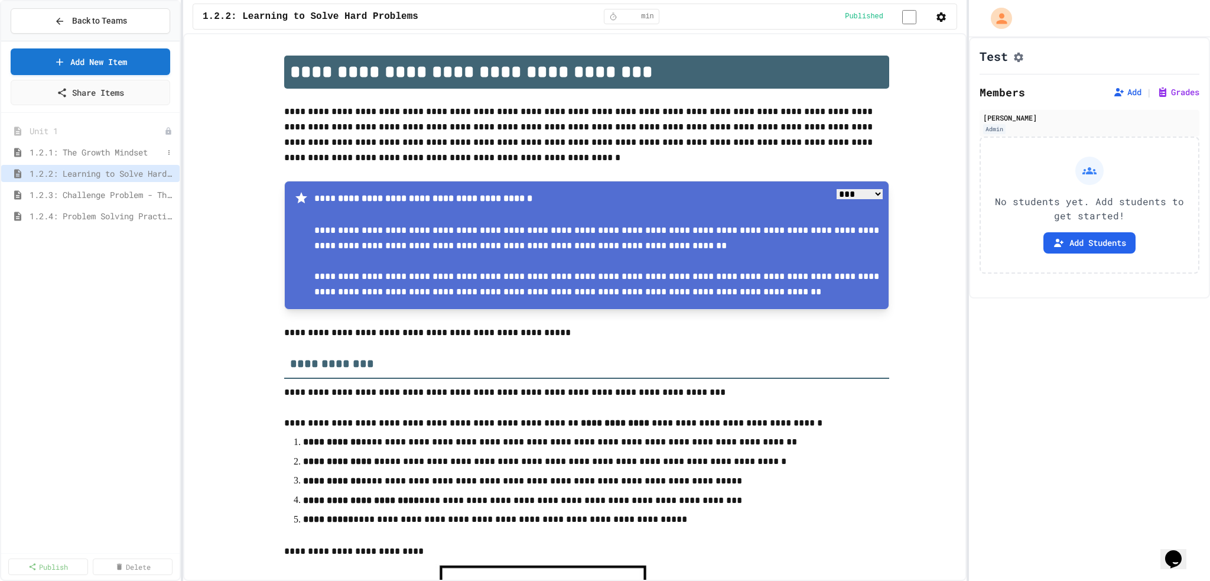
click at [103, 153] on span "1.2.1: The Growth Mindset" at bounding box center [97, 152] width 134 height 12
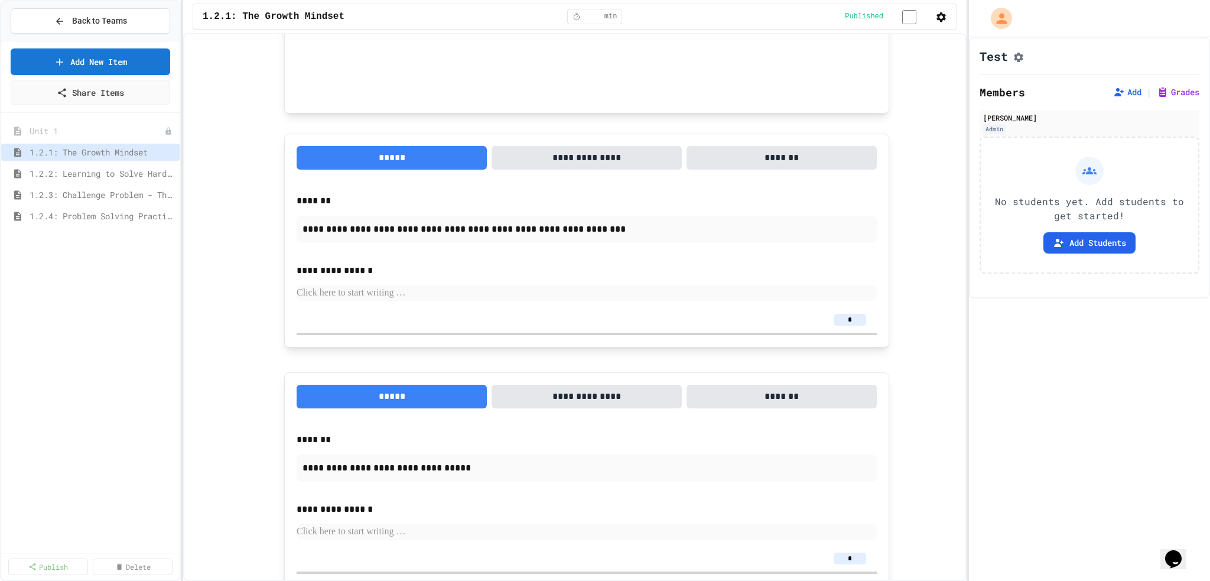
scroll to position [875, 0]
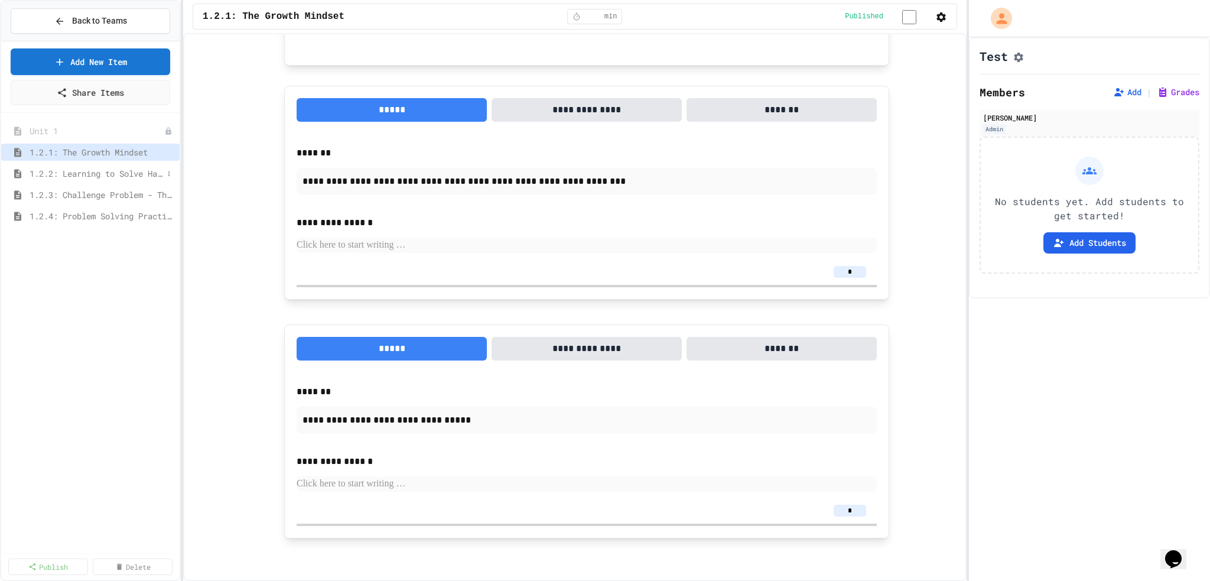
click at [93, 177] on span "1.2.2: Learning to Solve Hard Problems" at bounding box center [97, 173] width 134 height 12
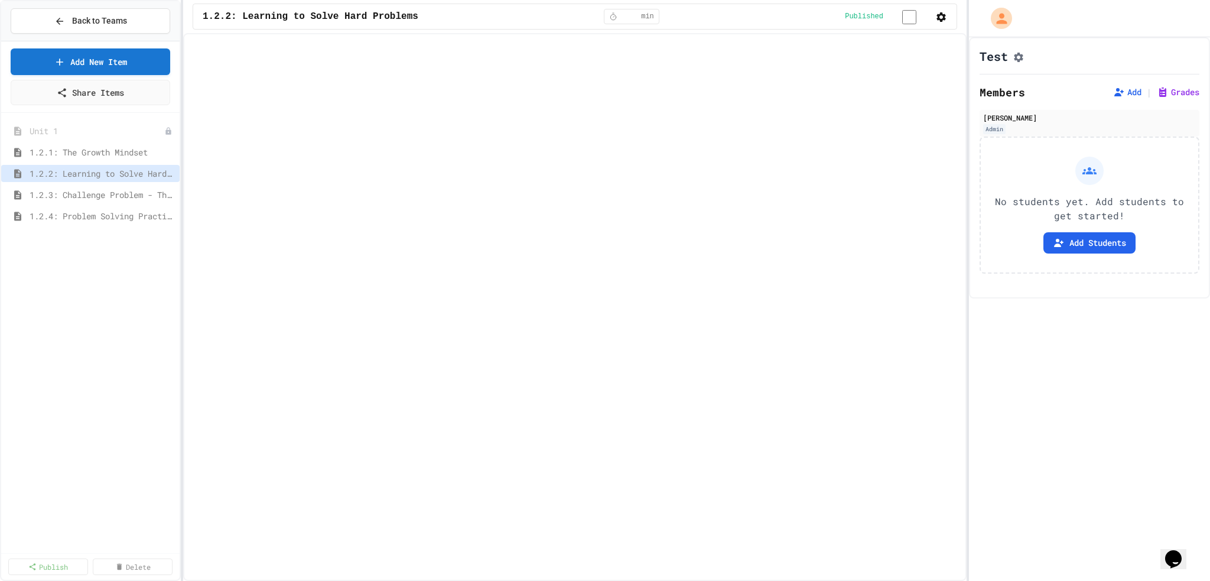
select select "***"
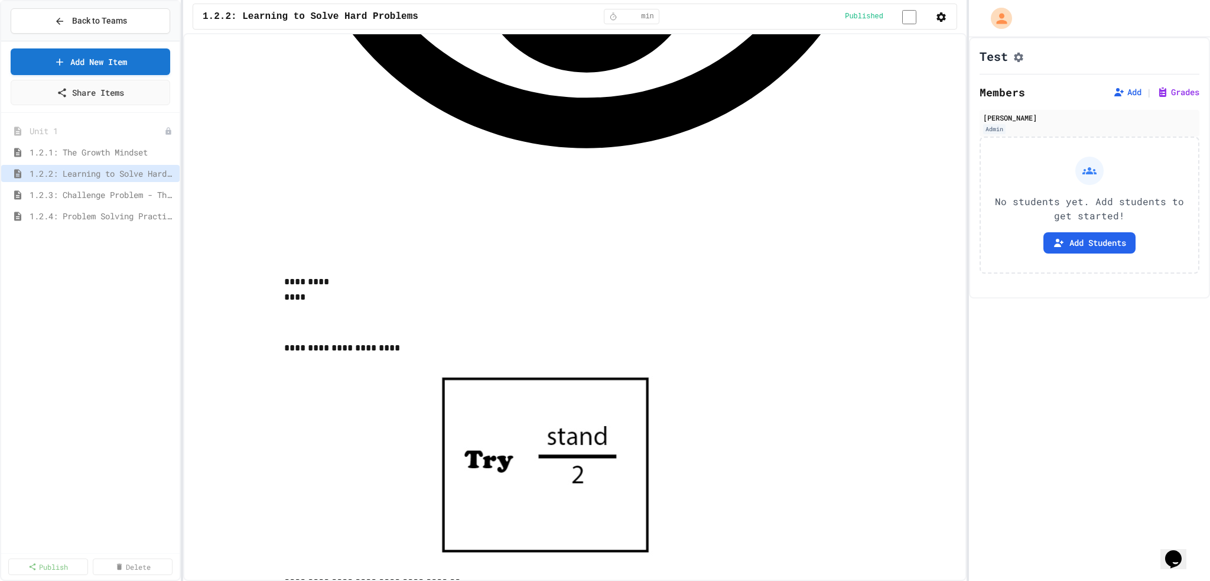
scroll to position [1482, 0]
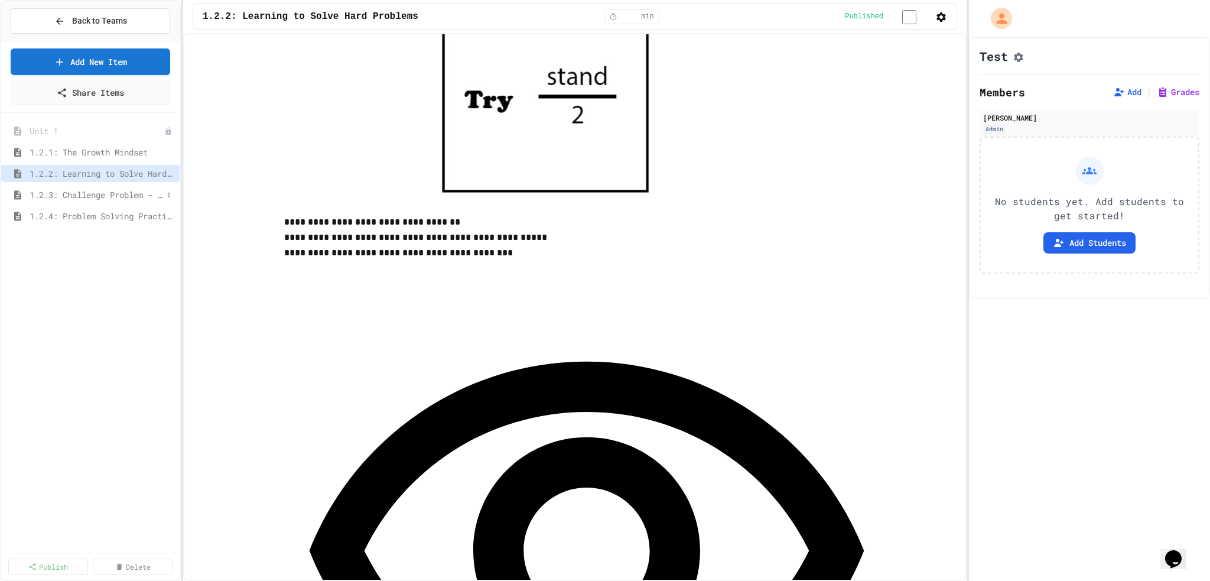
click at [74, 192] on span "1.2.3: Challenge Problem - The Bridge" at bounding box center [97, 194] width 134 height 12
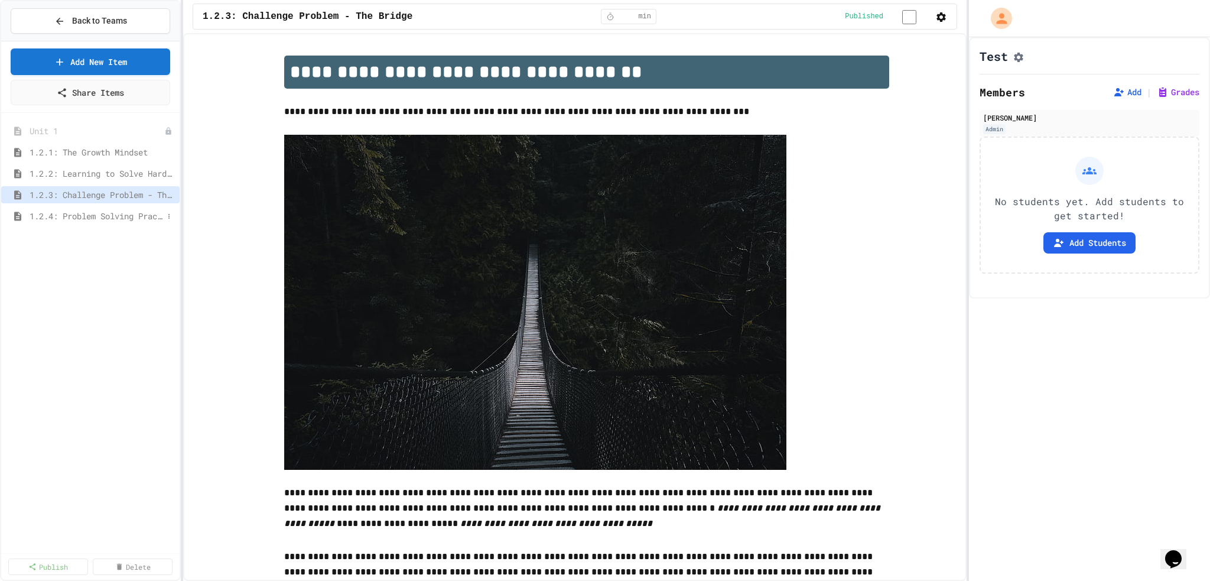
click at [93, 219] on span "1.2.4: Problem Solving Practice" at bounding box center [97, 216] width 134 height 12
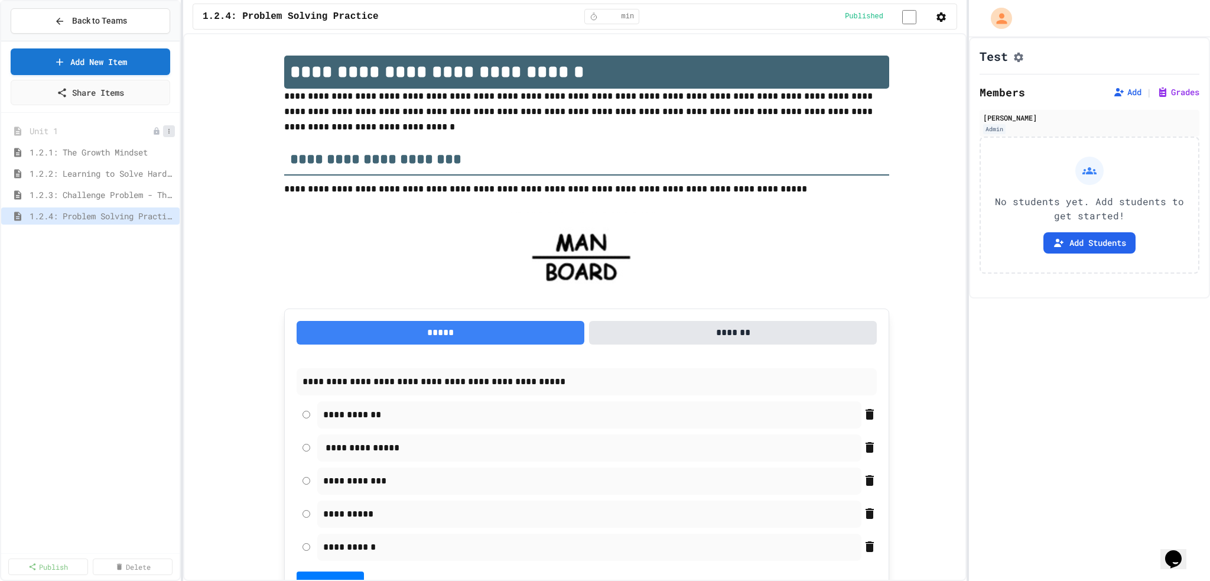
click at [168, 130] on icon at bounding box center [168, 131] width 1 height 5
click at [137, 197] on button "Delete" at bounding box center [137, 194] width 74 height 21
click at [168, 133] on icon at bounding box center [168, 131] width 7 height 7
click at [149, 193] on button "Delete" at bounding box center [137, 194] width 74 height 21
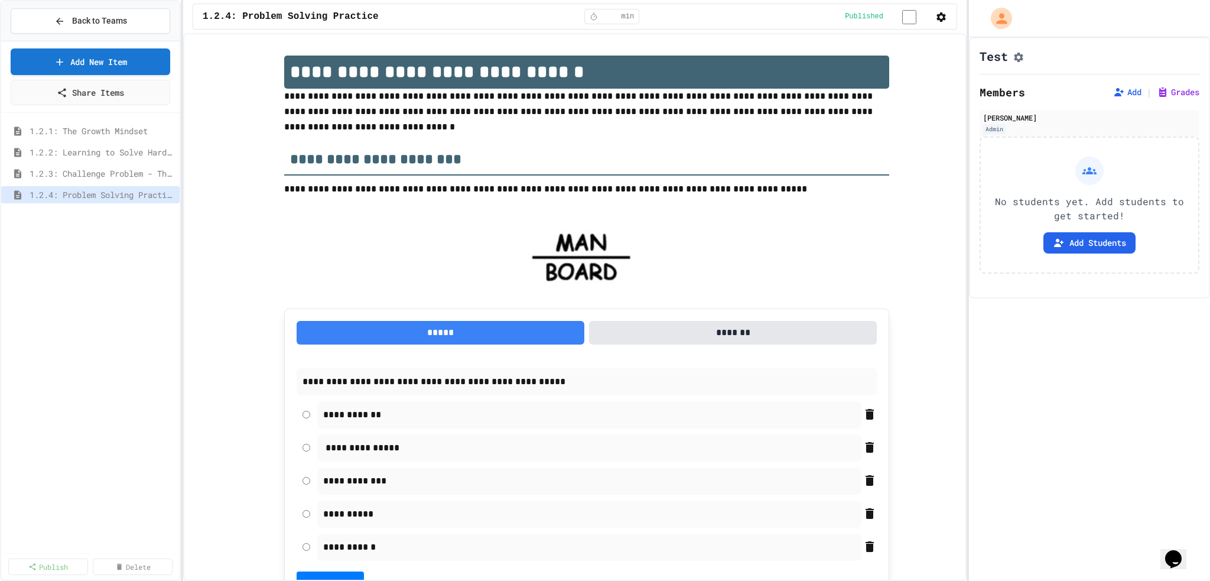
click at [169, 131] on icon at bounding box center [168, 131] width 1 height 5
click at [145, 197] on button "Delete" at bounding box center [137, 194] width 74 height 21
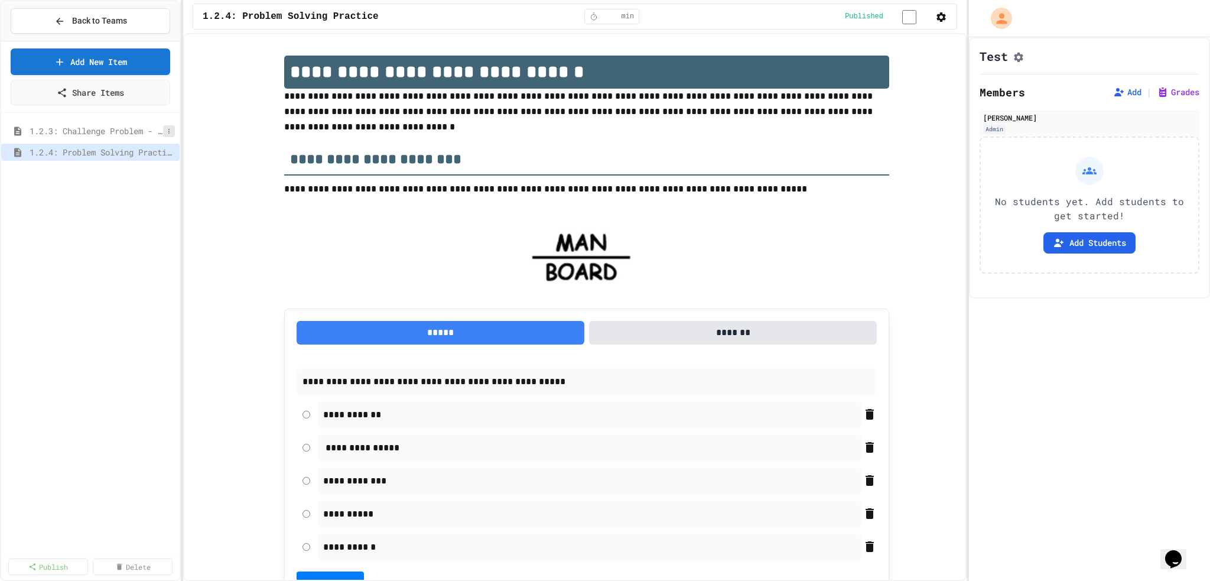
click at [170, 134] on button at bounding box center [169, 131] width 12 height 12
click at [158, 198] on button "Delete" at bounding box center [137, 194] width 74 height 21
click at [170, 128] on icon at bounding box center [168, 131] width 7 height 7
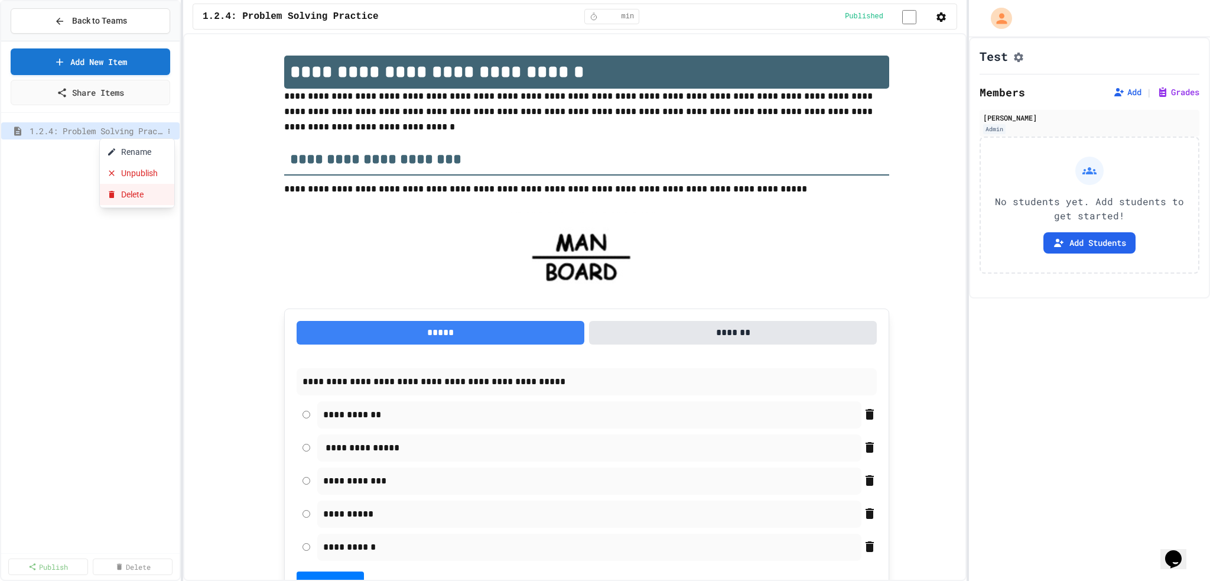
click at [152, 191] on button "Delete" at bounding box center [137, 194] width 74 height 21
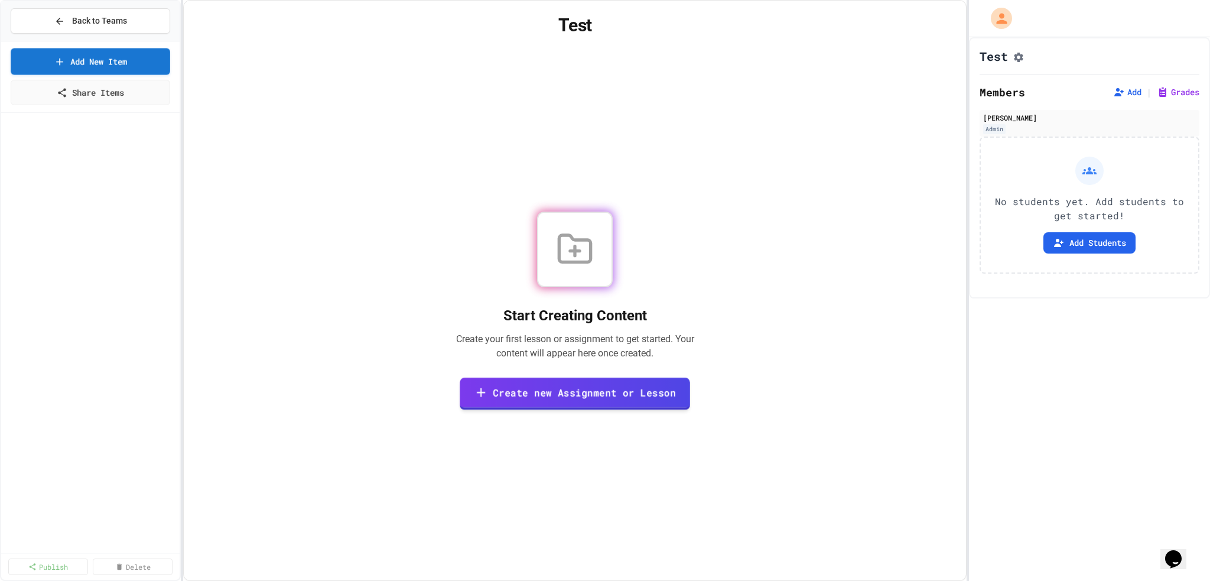
click at [483, 232] on link "Create new Assignment or Lesson" at bounding box center [575, 393] width 230 height 32
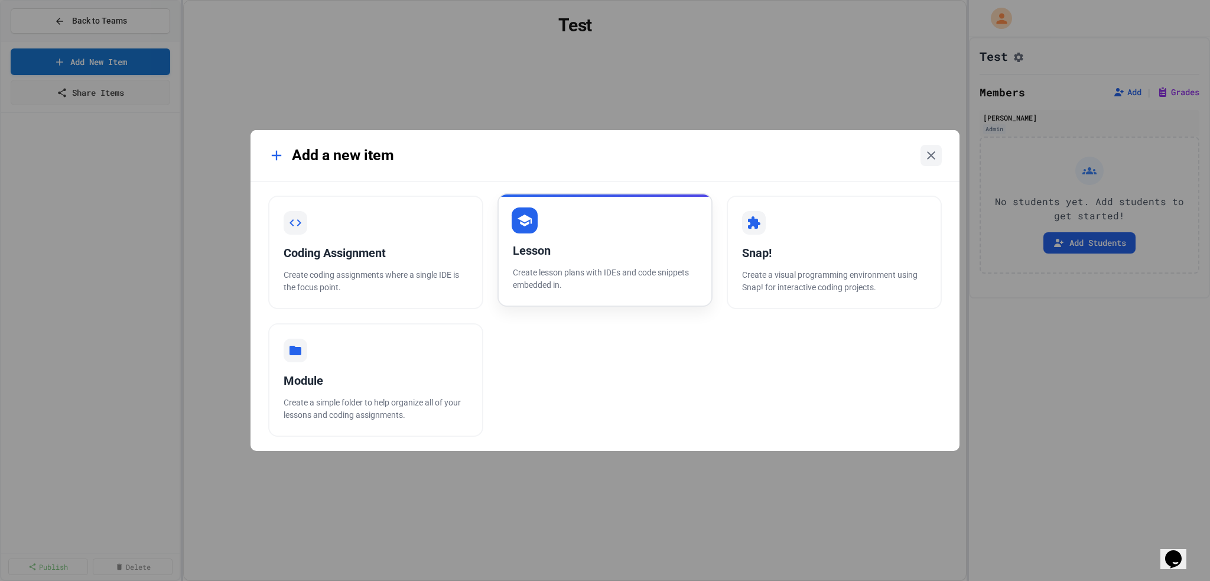
click at [483, 232] on div "Lesson Create lesson plans with IDEs and code snippets embedded in." at bounding box center [604, 249] width 215 height 113
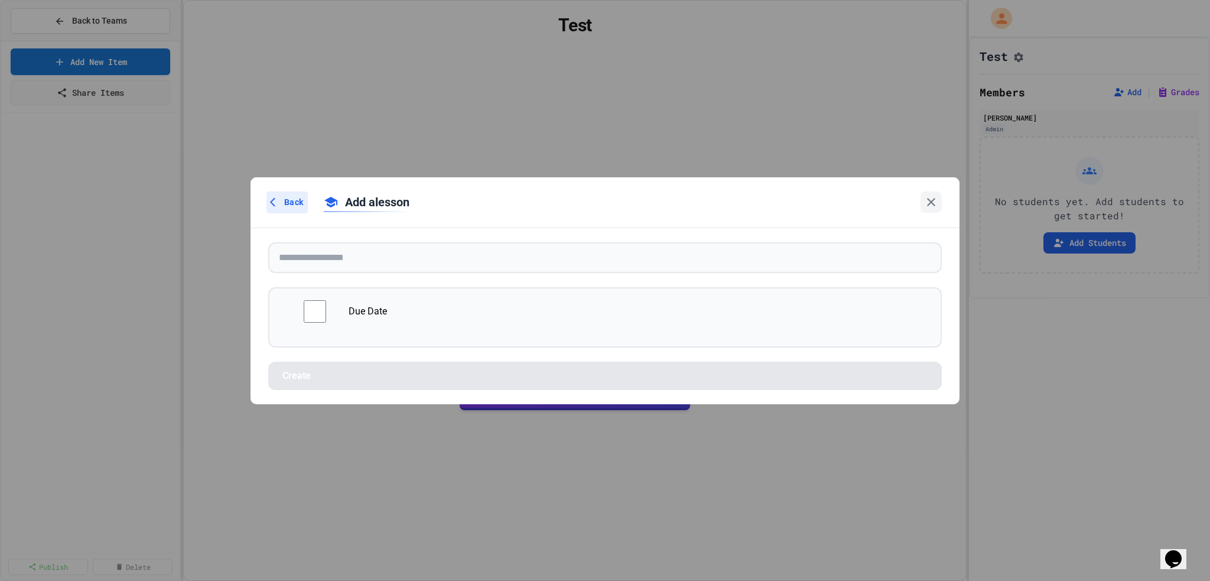
click at [291, 198] on span "Back" at bounding box center [293, 202] width 19 height 12
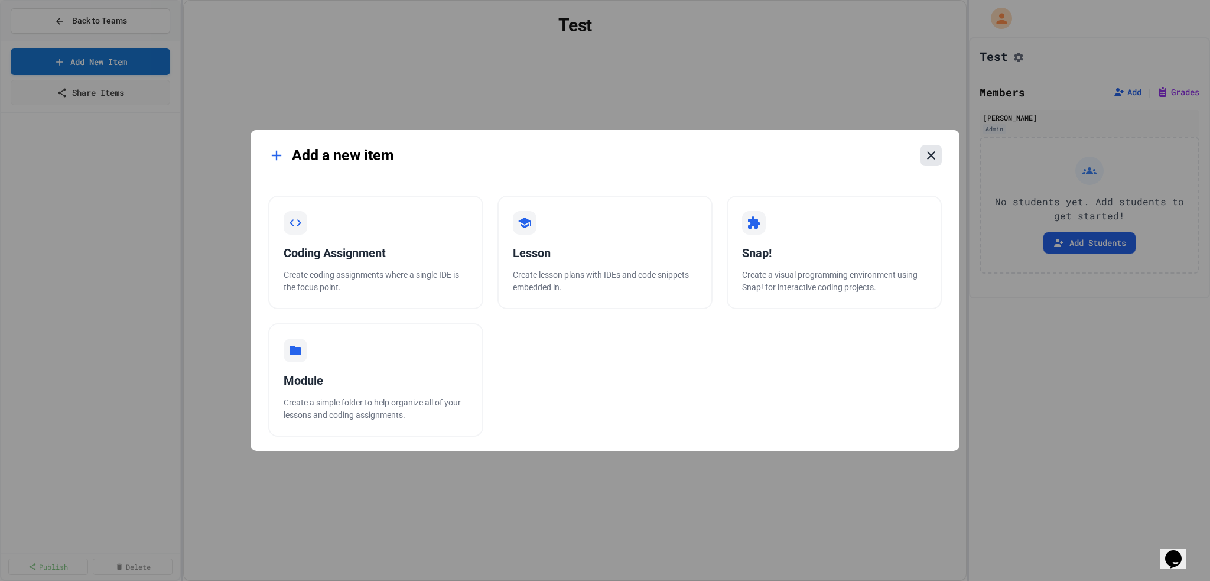
click at [483, 155] on icon at bounding box center [931, 155] width 14 height 14
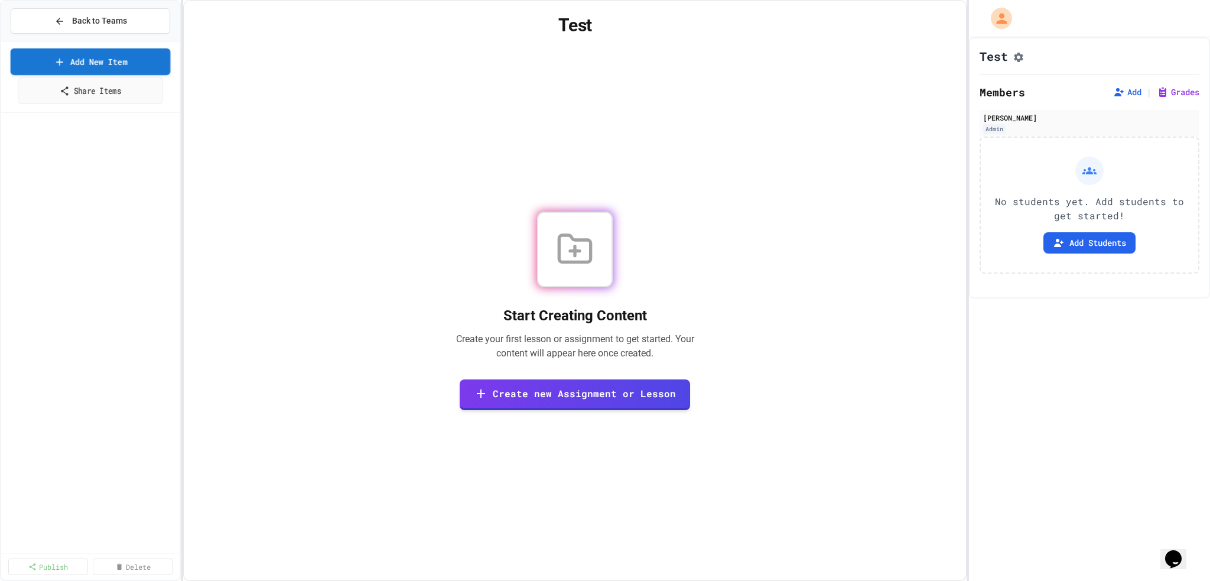
click at [136, 56] on link "Add New Item" at bounding box center [91, 61] width 160 height 27
select select "**********"
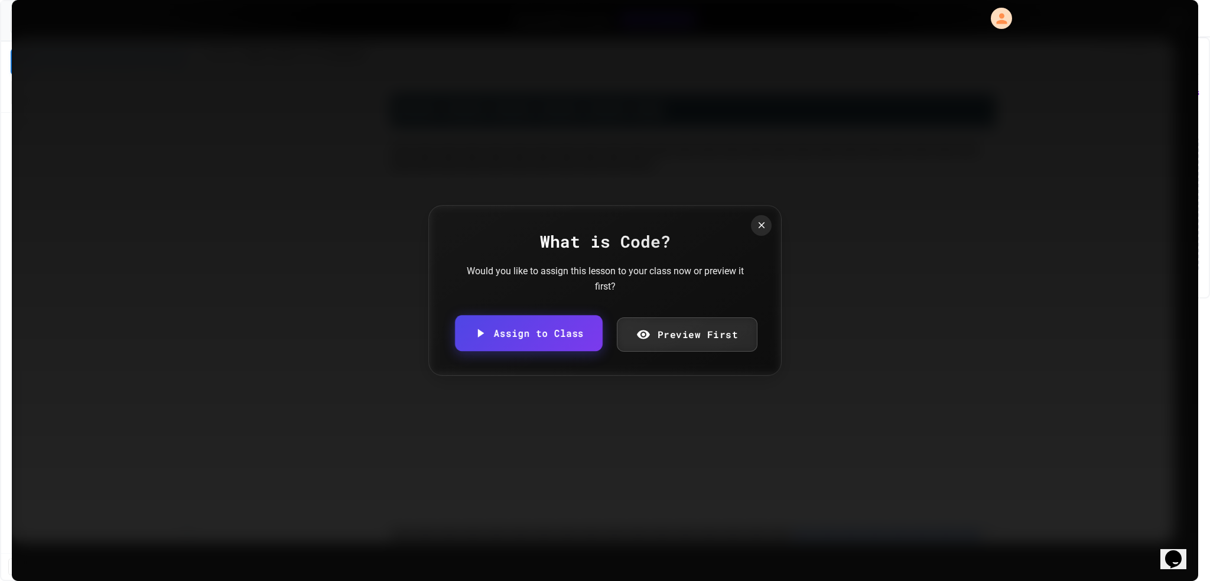
click at [483, 232] on link "Assign to Class" at bounding box center [529, 333] width 148 height 36
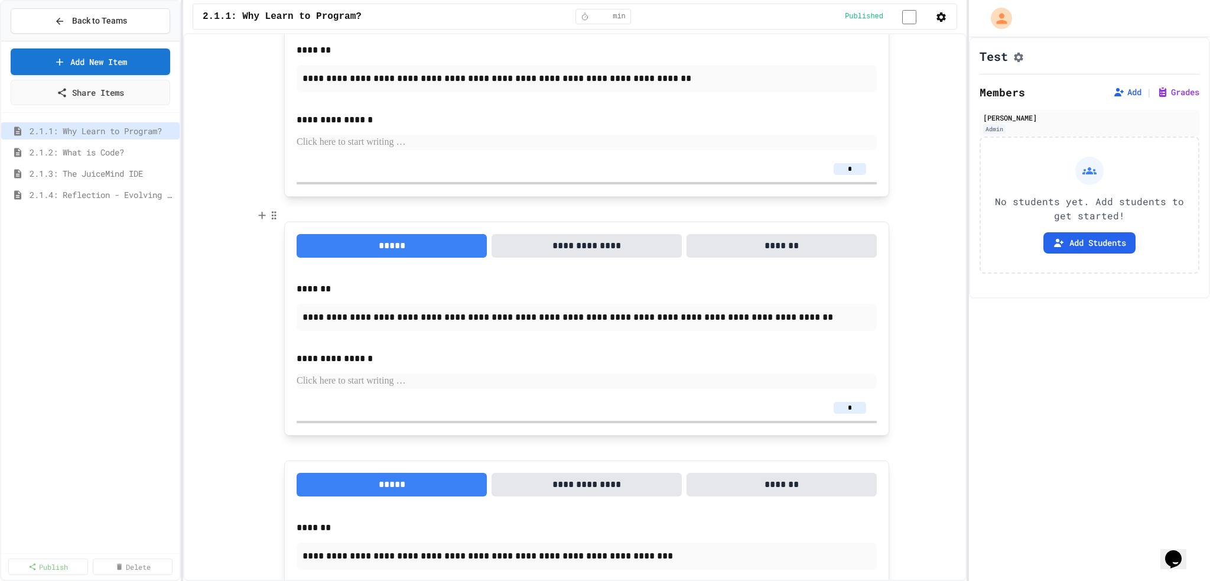
scroll to position [713, 0]
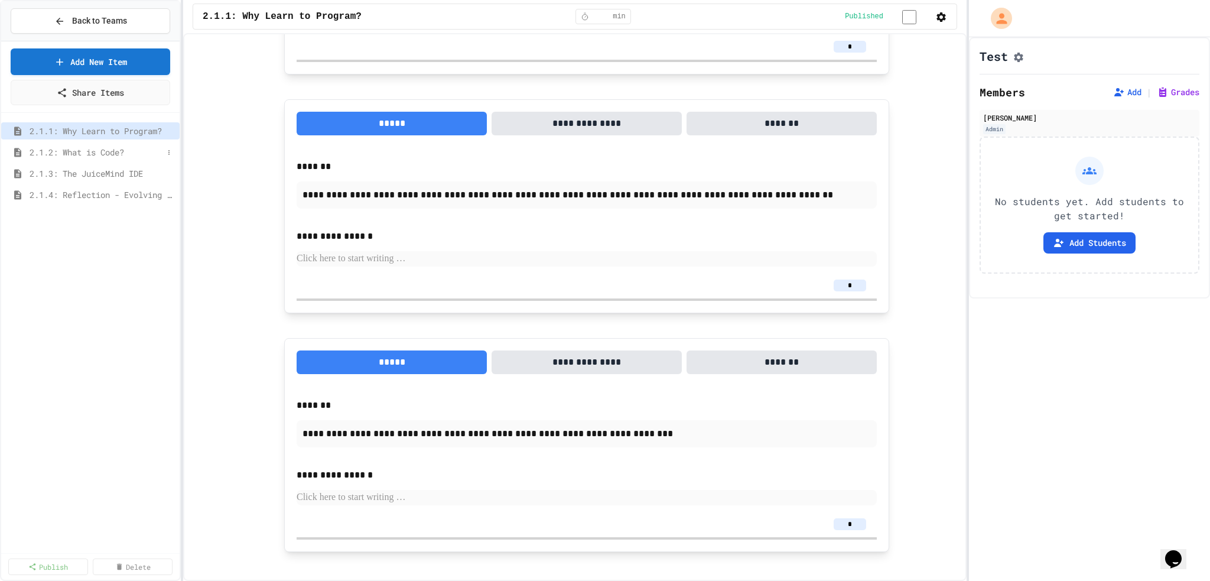
click at [114, 155] on span "2.1.2: What is Code?" at bounding box center [97, 152] width 134 height 12
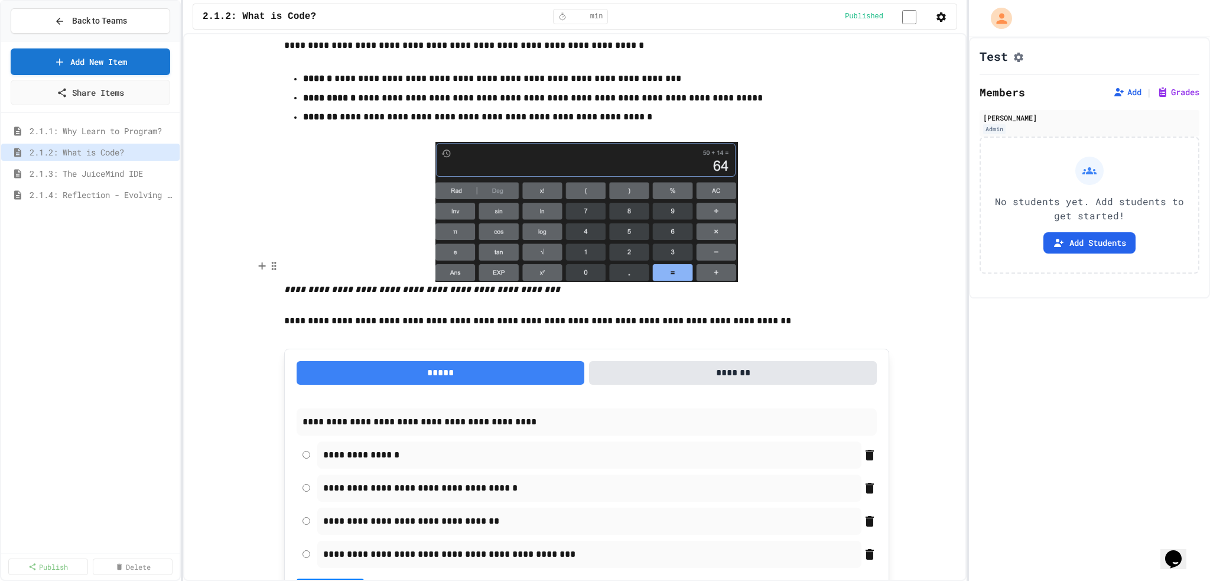
scroll to position [5848, 0]
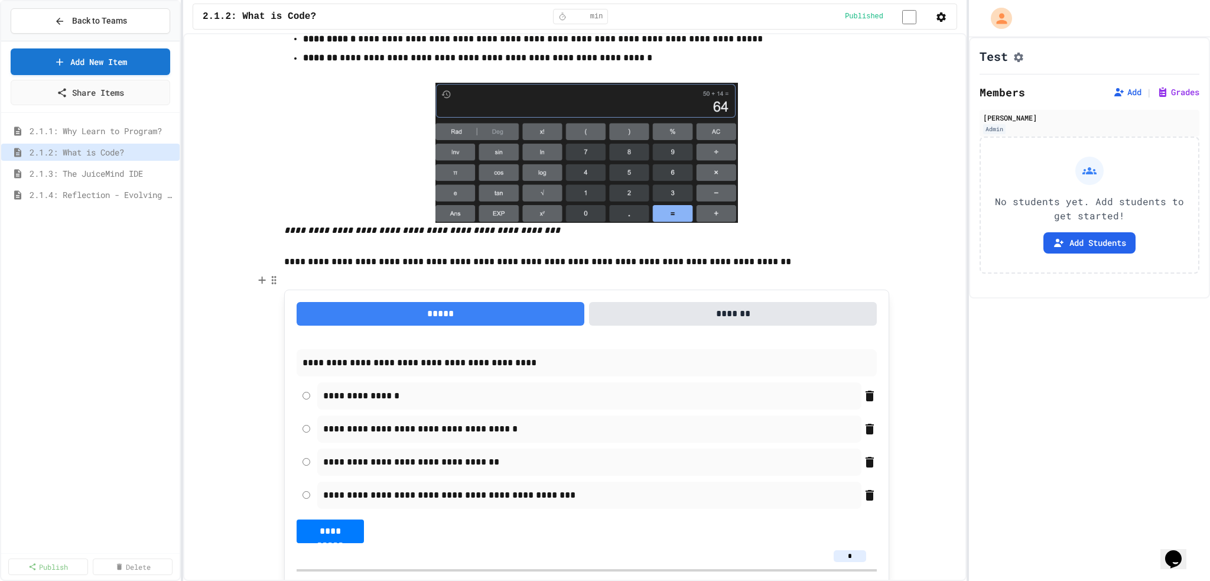
click at [483, 223] on img at bounding box center [586, 153] width 302 height 141
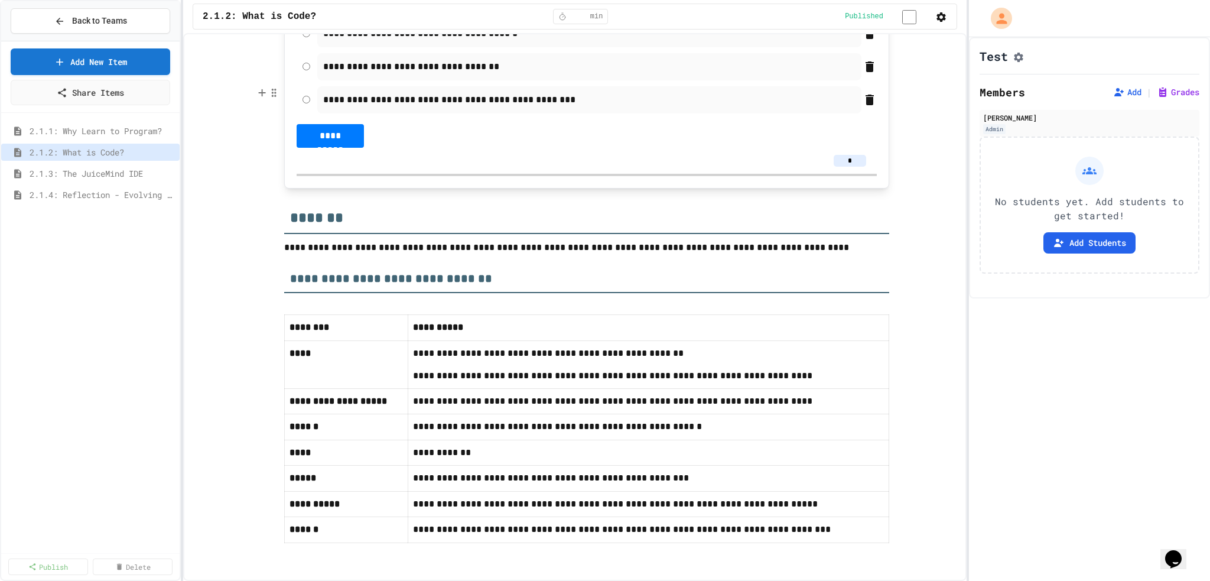
scroll to position [6440, 0]
